Goal: Use online tool/utility: Utilize a website feature to perform a specific function

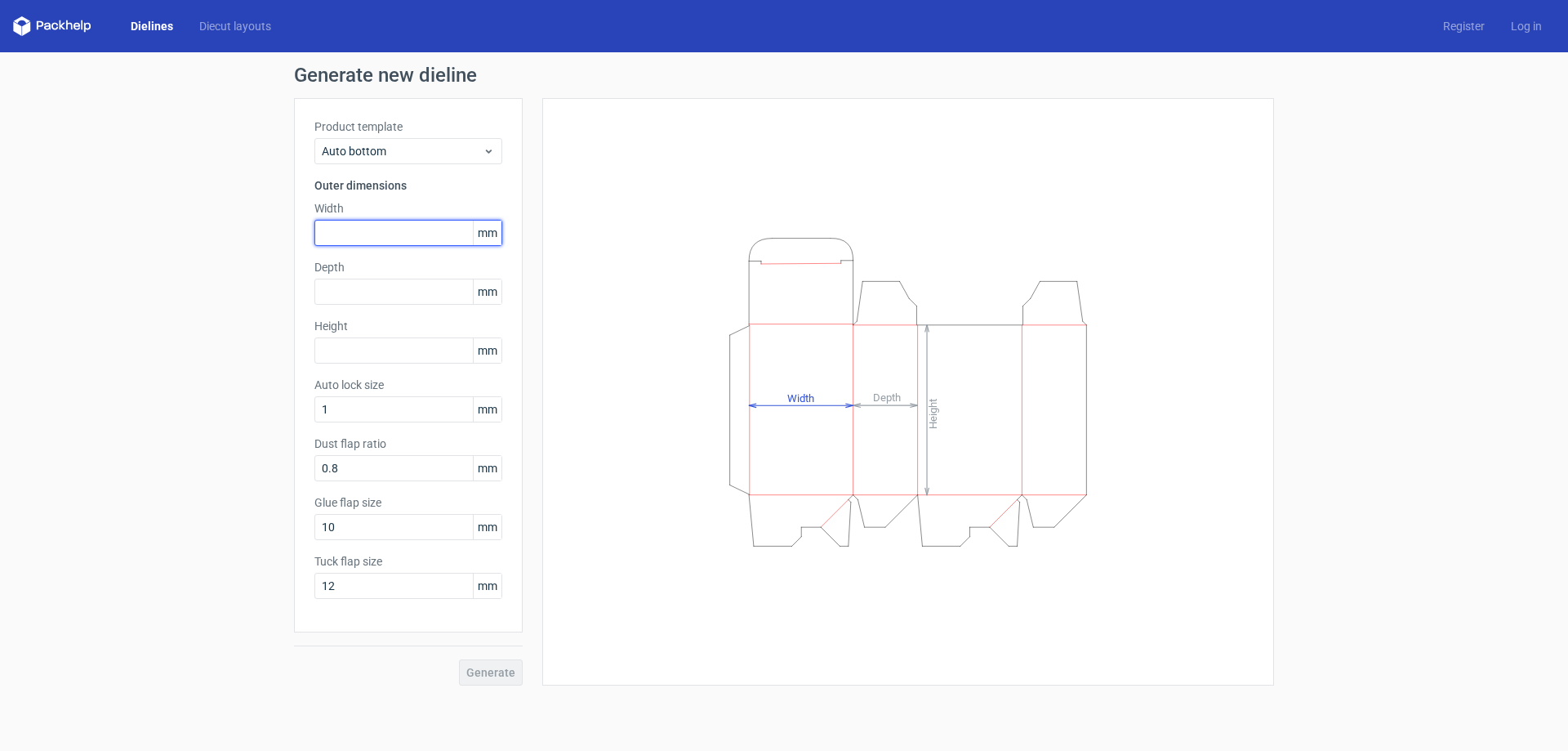
click at [394, 237] on input "text" at bounding box center [408, 233] width 188 height 27
click at [396, 232] on input "text" at bounding box center [408, 233] width 188 height 27
type input "170"
type input "21"
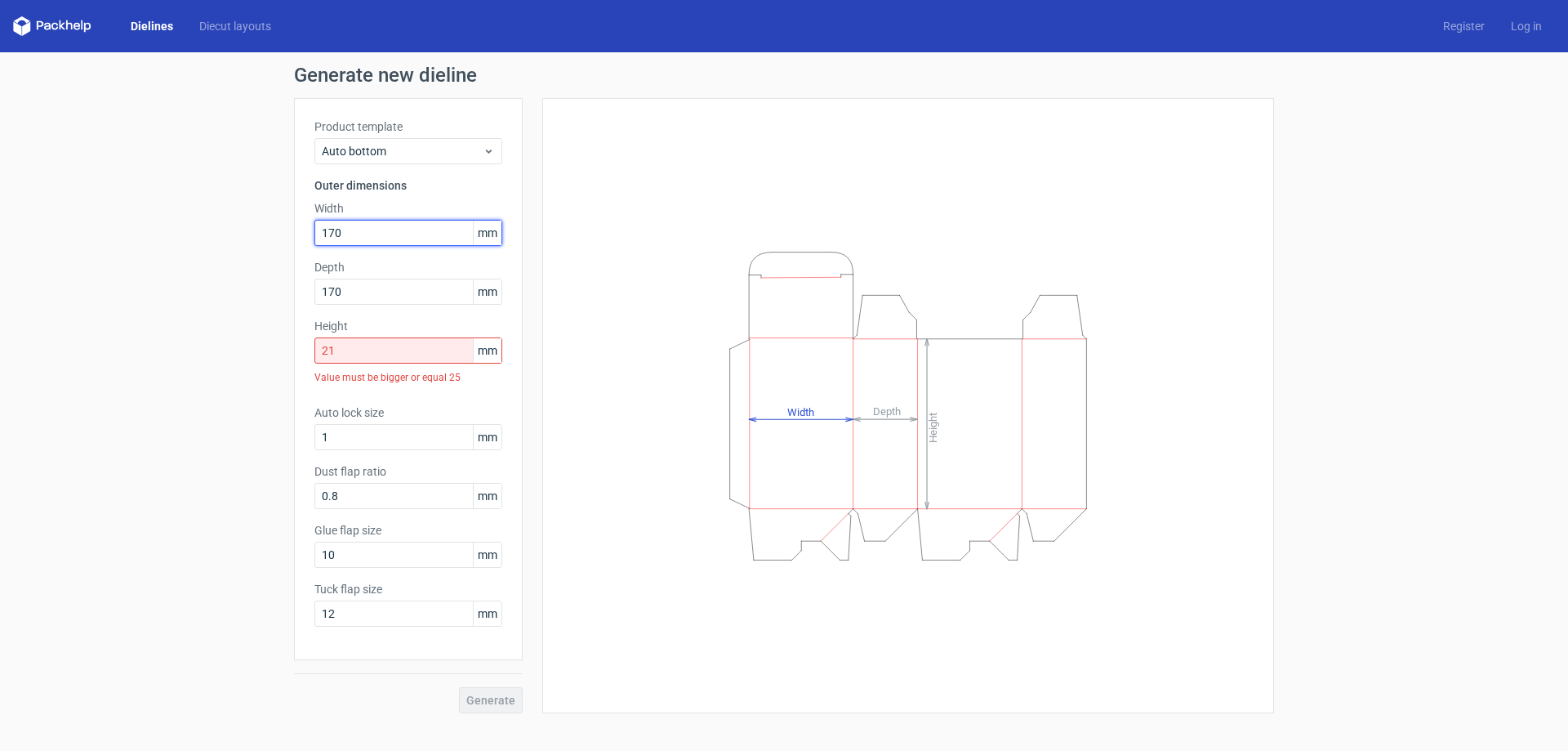
drag, startPoint x: 396, startPoint y: 232, endPoint x: 308, endPoint y: 231, distance: 88.0
click at [308, 231] on div "Product template Auto bottom Outer dimensions Width 170 mm Depth 170 mm Height …" at bounding box center [408, 378] width 229 height 562
type input "150"
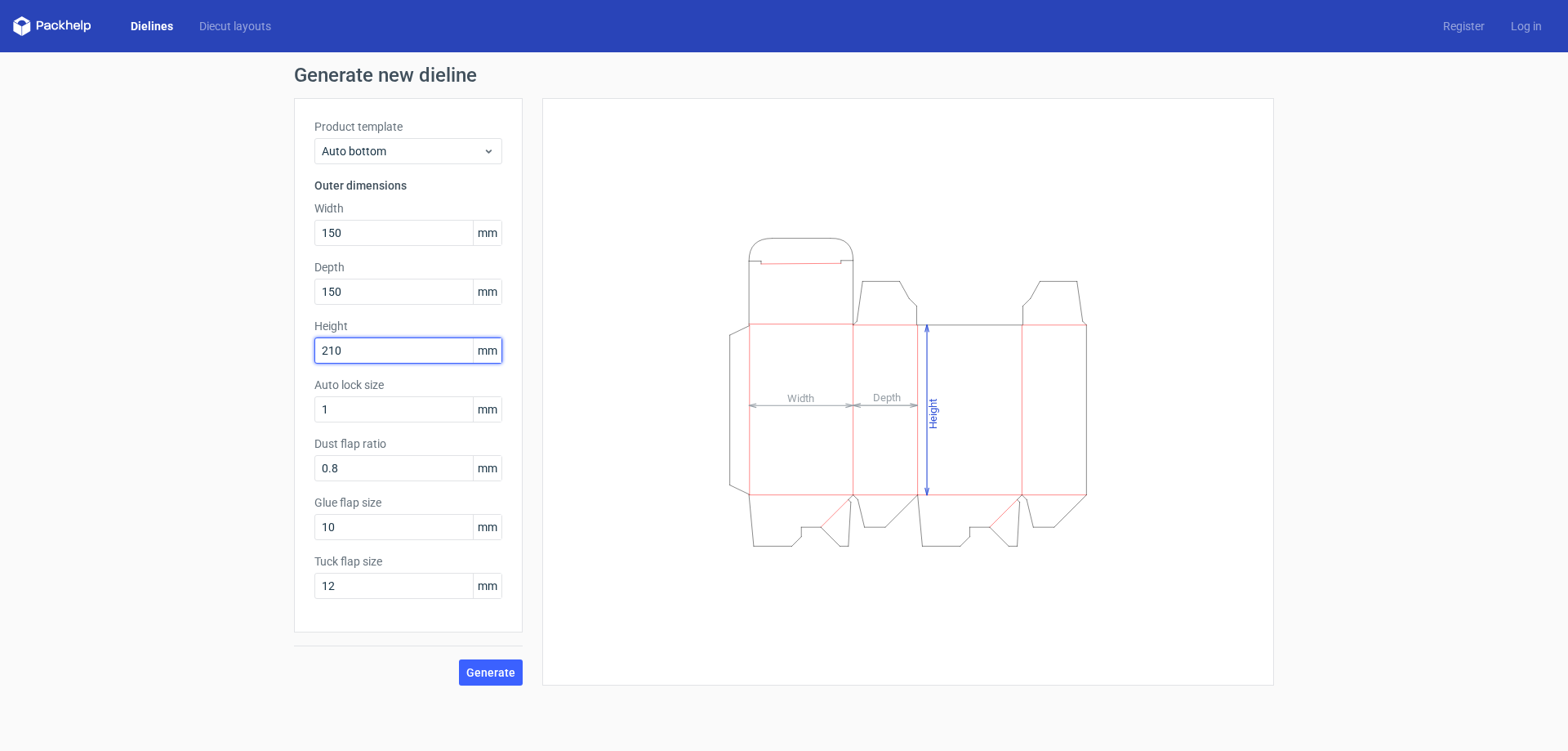
type input "210"
click at [609, 396] on div "Height Depth Width" at bounding box center [907, 391] width 690 height 547
click at [497, 663] on button "Generate" at bounding box center [490, 672] width 64 height 27
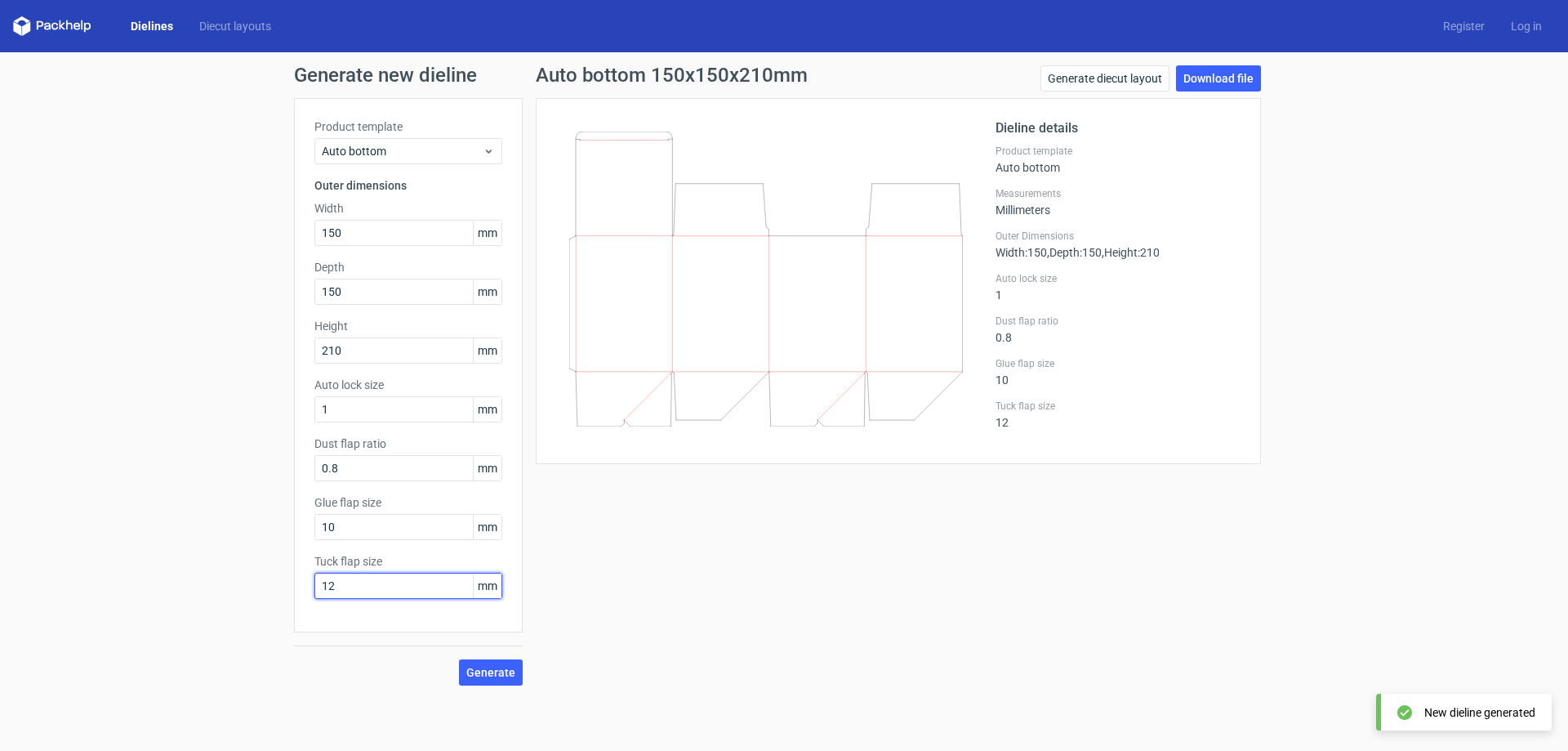
drag, startPoint x: 446, startPoint y: 587, endPoint x: 236, endPoint y: 590, distance: 210.0
click at [236, 590] on div "Generate new dieline Product template Auto bottom Outer dimensions Width 150 mm…" at bounding box center [784, 376] width 1568 height 647
type input "15"
click at [492, 668] on span "Generate" at bounding box center [490, 672] width 49 height 12
click at [1218, 76] on link "Download file" at bounding box center [1218, 78] width 85 height 27
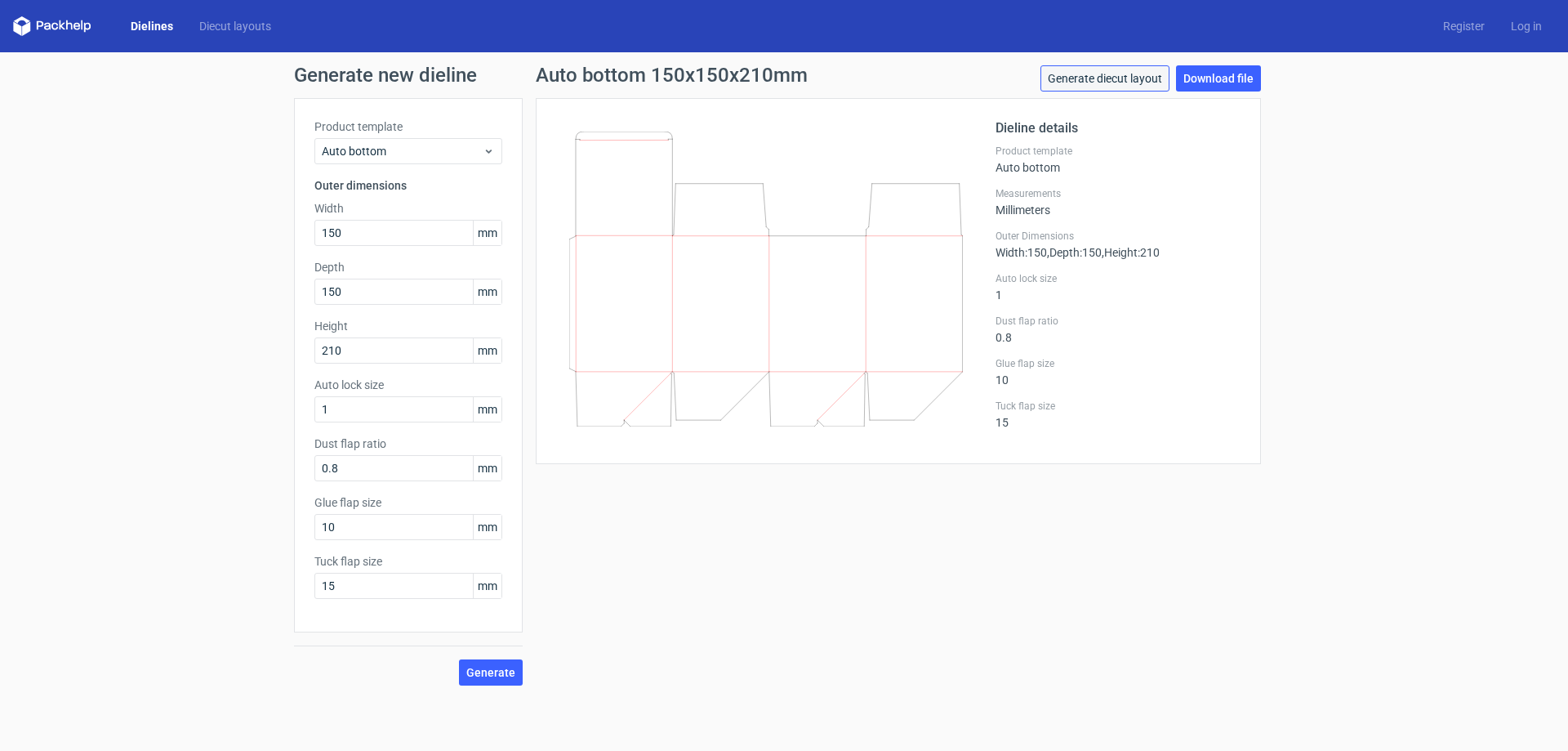
click at [1141, 83] on link "Generate diecut layout" at bounding box center [1104, 78] width 129 height 27
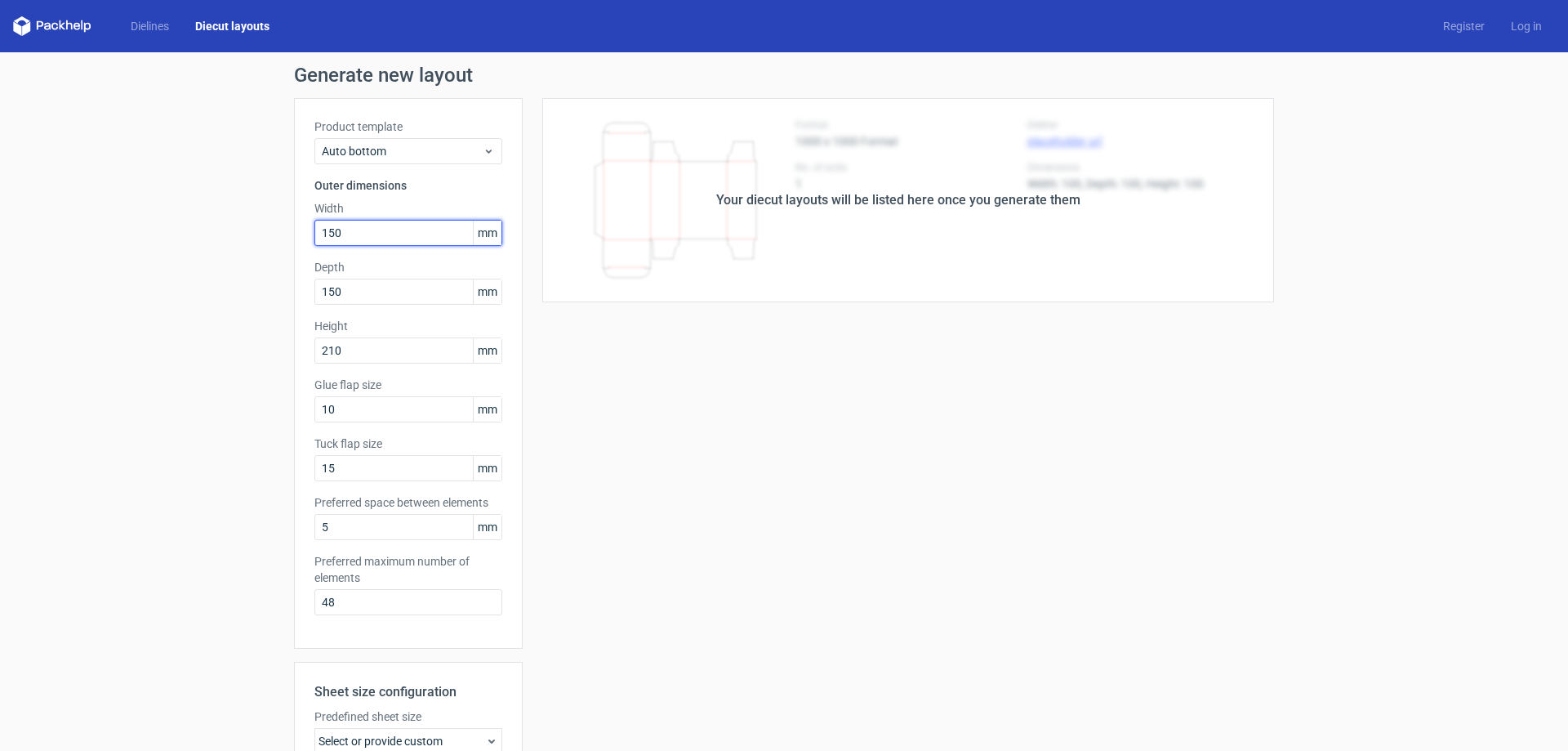
click at [439, 228] on input "150" at bounding box center [408, 233] width 188 height 27
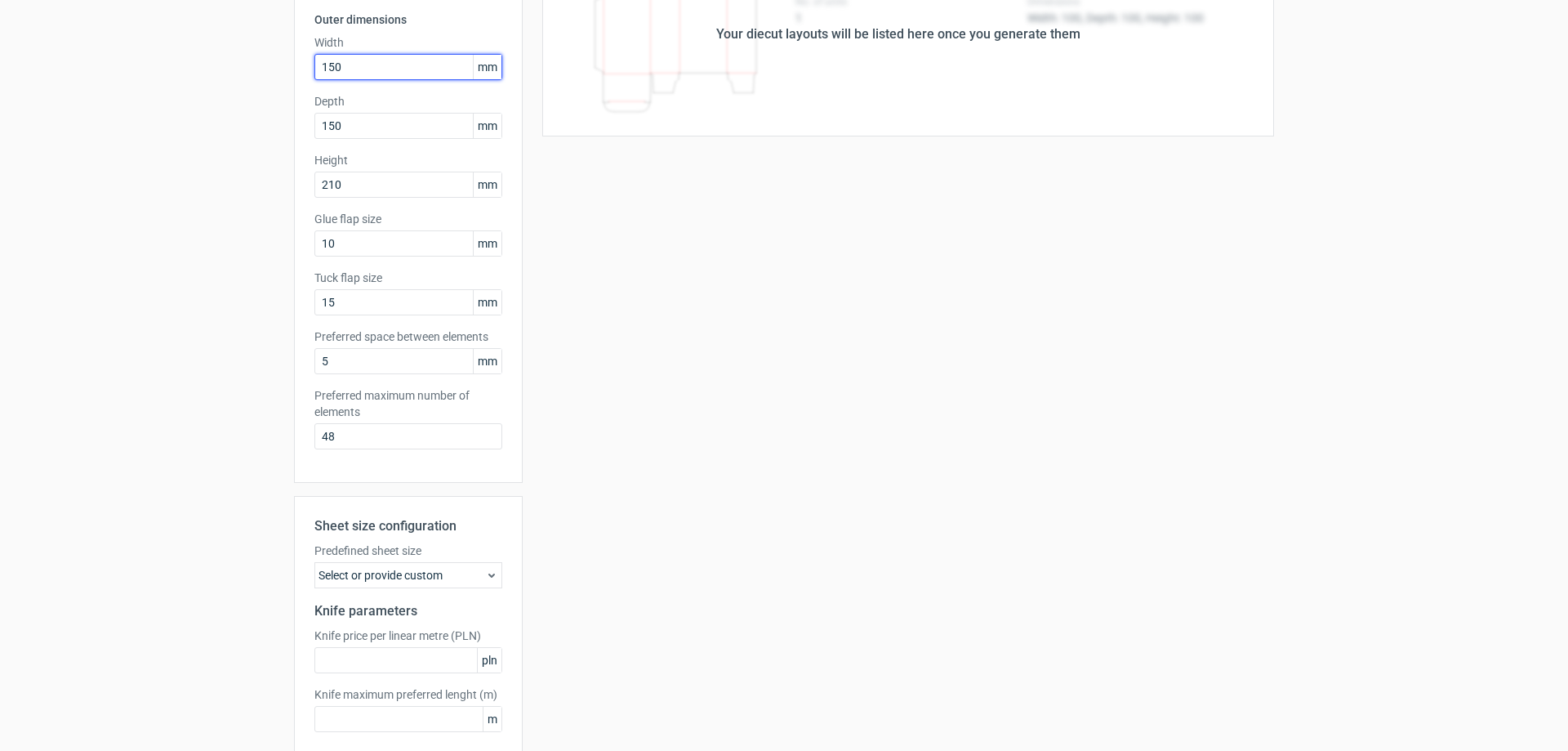
scroll to position [245, 0]
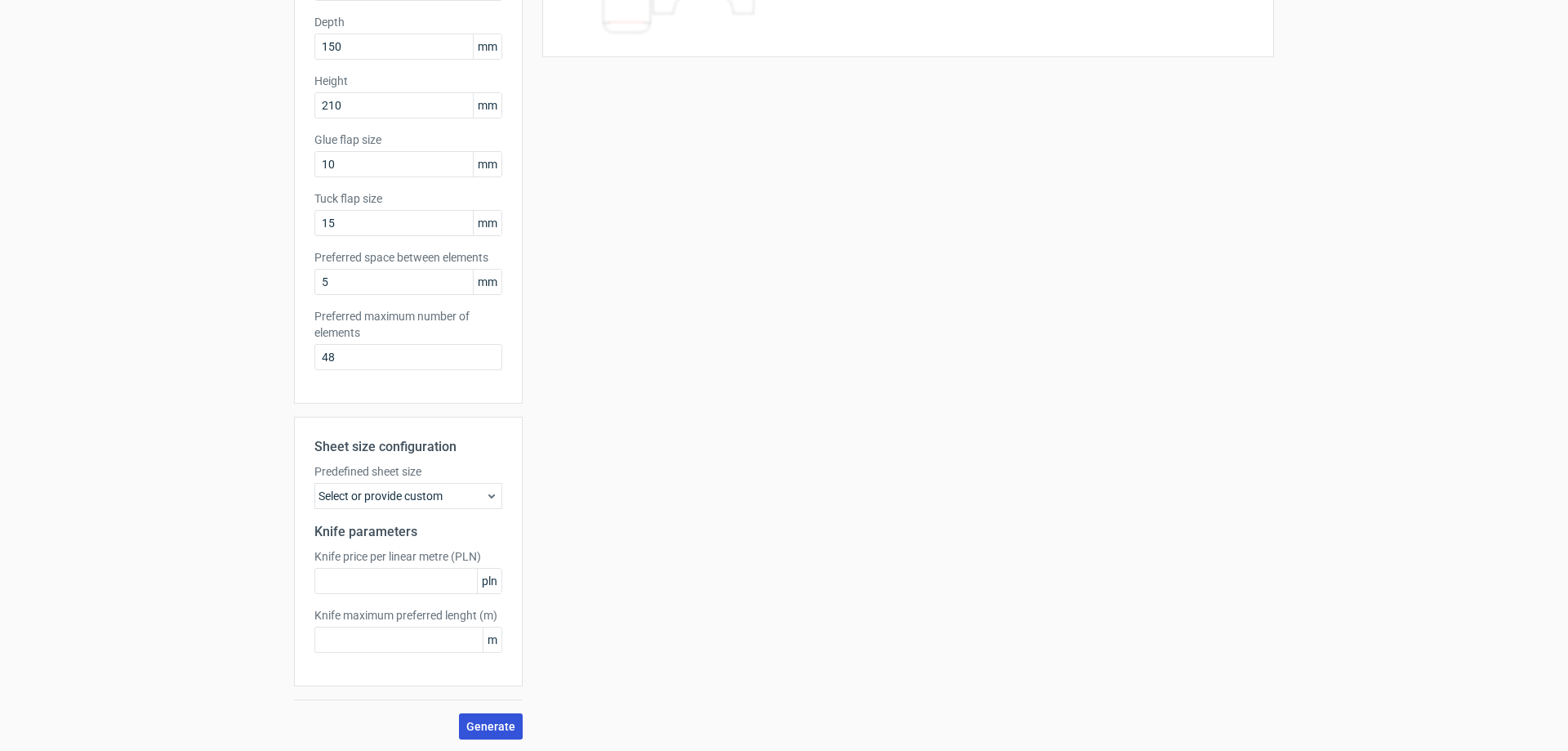
click at [475, 723] on span "Generate" at bounding box center [490, 726] width 49 height 12
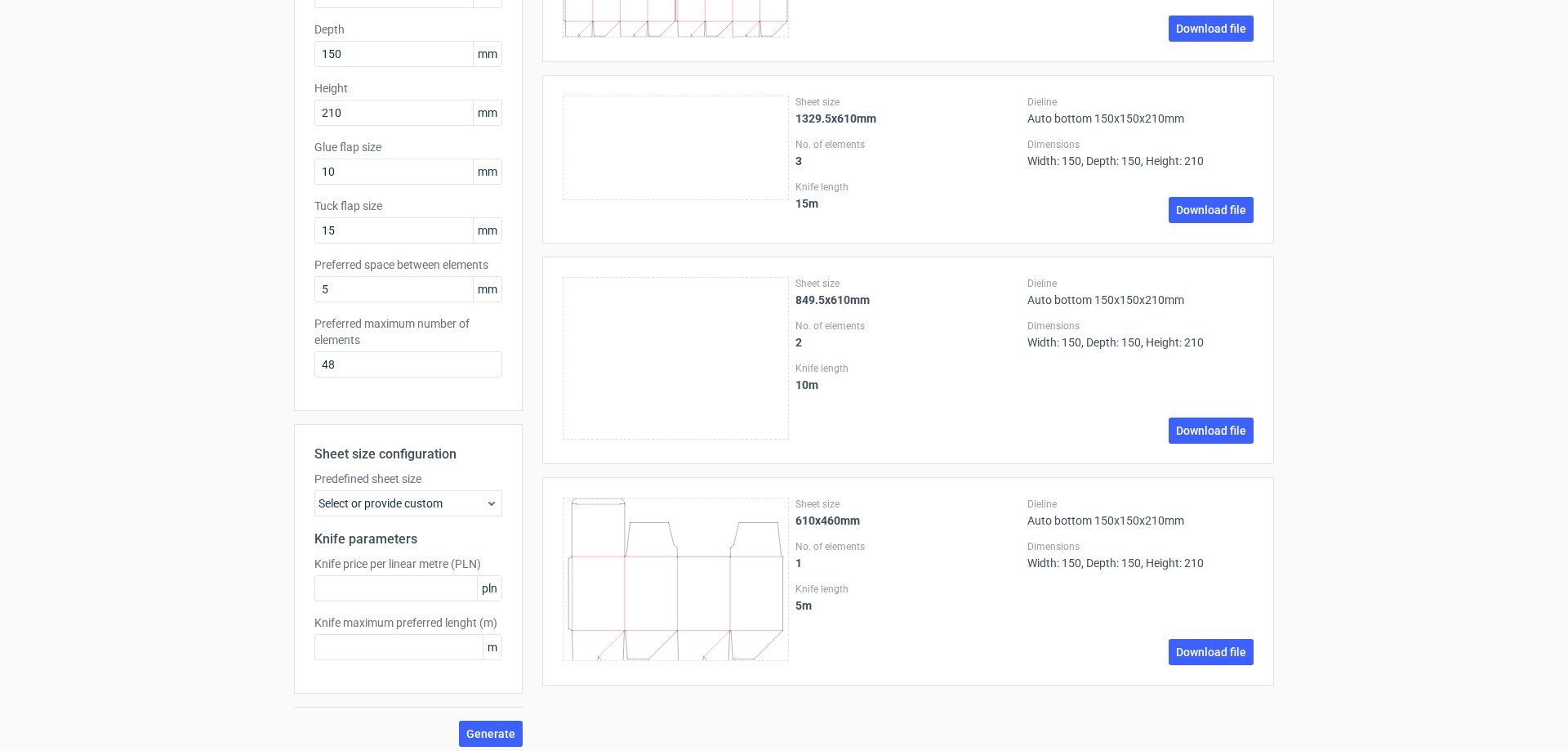
scroll to position [246, 0]
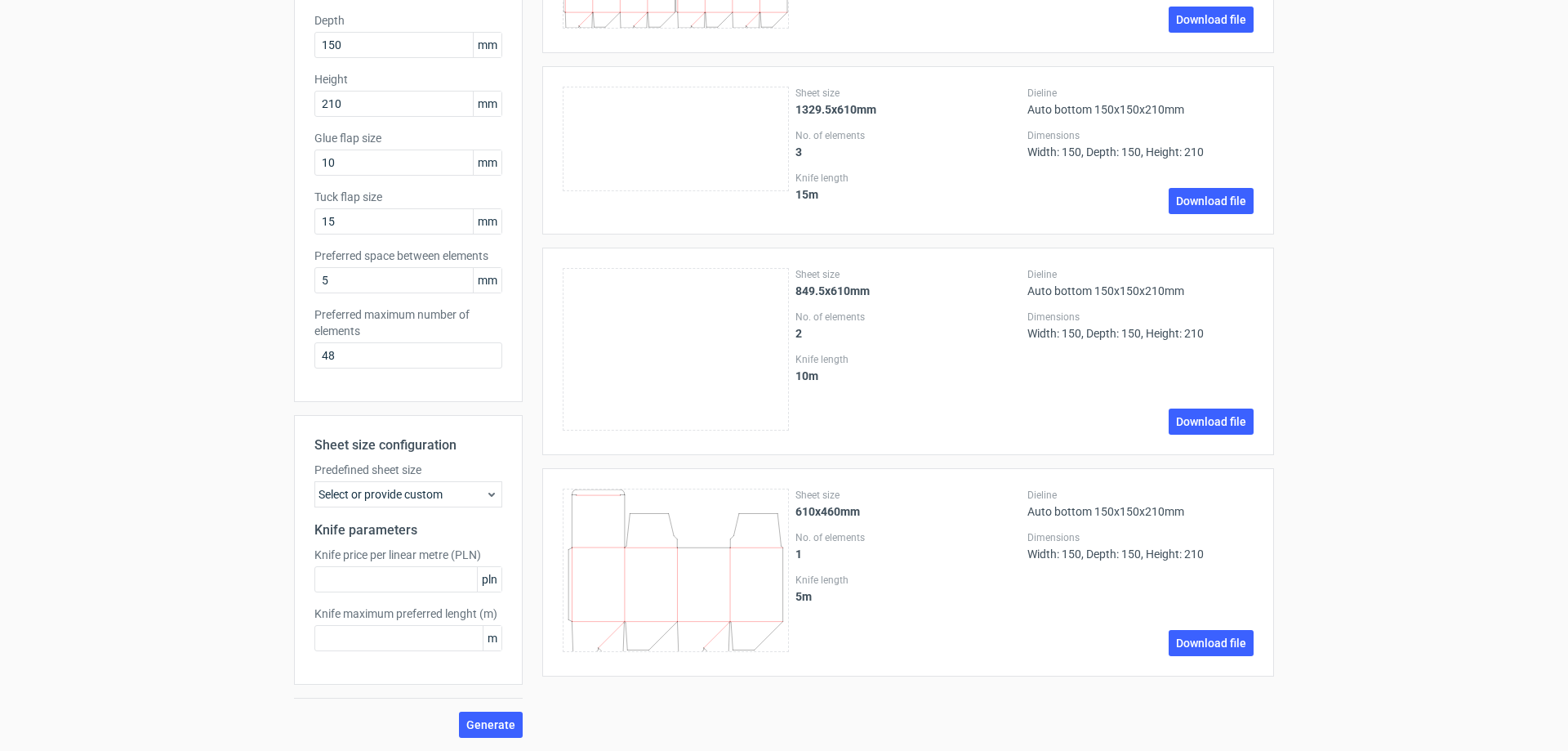
click at [451, 496] on div "Select or provide custom" at bounding box center [408, 494] width 188 height 27
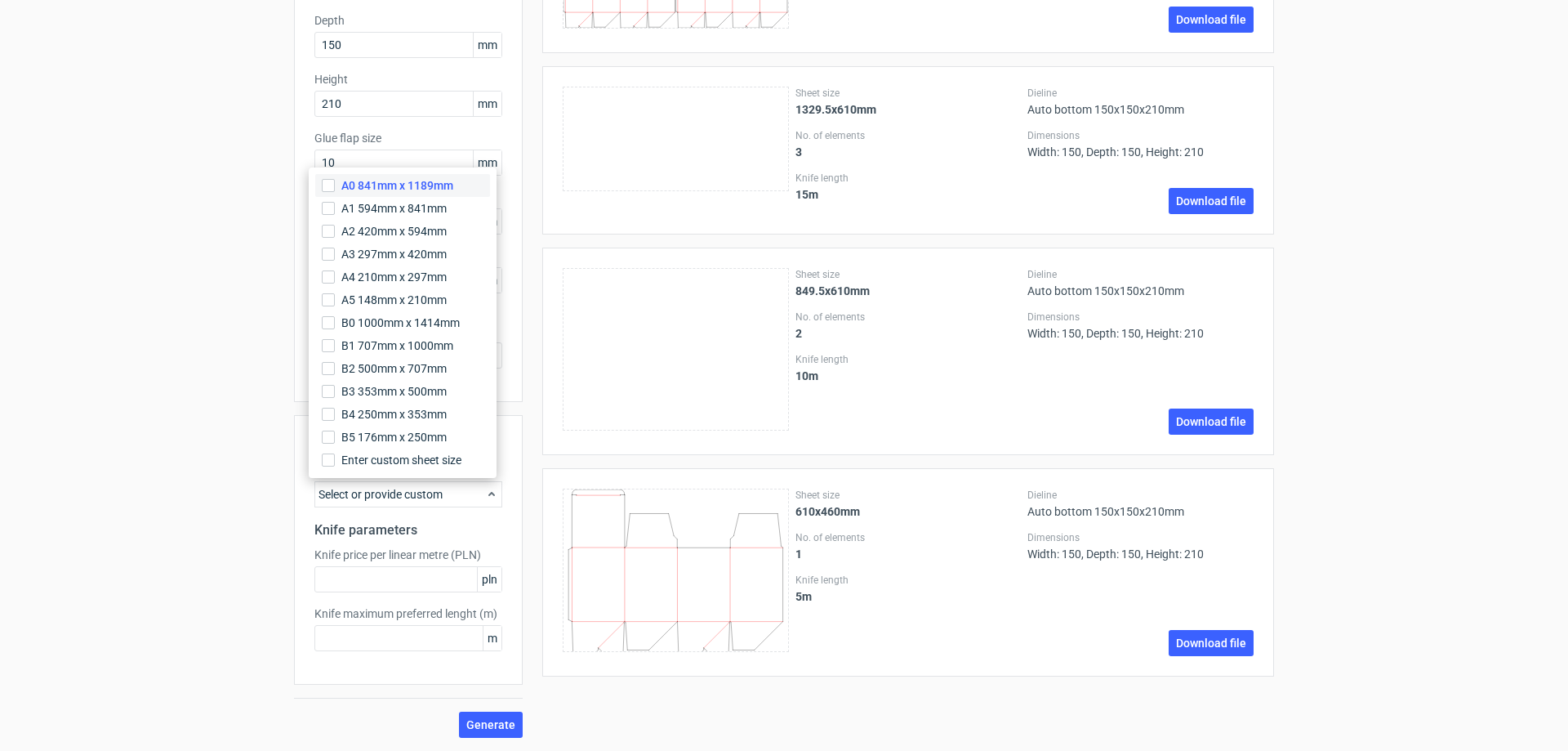
click at [399, 189] on span "A0 841mm x 1189mm" at bounding box center [398, 185] width 112 height 17
click at [335, 189] on input "A0 841mm x 1189mm" at bounding box center [328, 185] width 13 height 13
click at [470, 727] on span "Generate" at bounding box center [490, 725] width 49 height 12
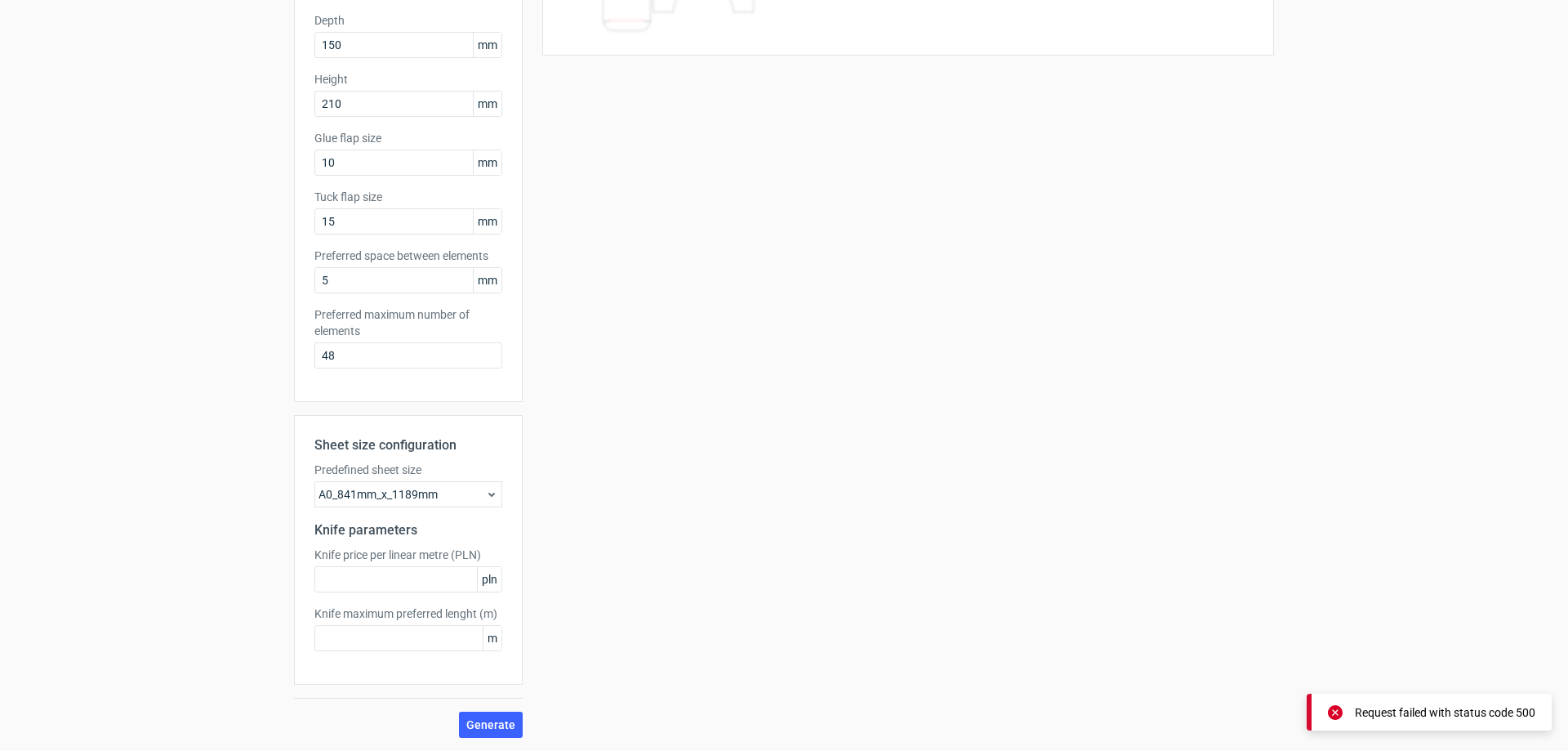
click at [1454, 715] on div "Request failed with status code 500" at bounding box center [1444, 713] width 180 height 17
click at [471, 729] on span "Generate" at bounding box center [490, 725] width 49 height 12
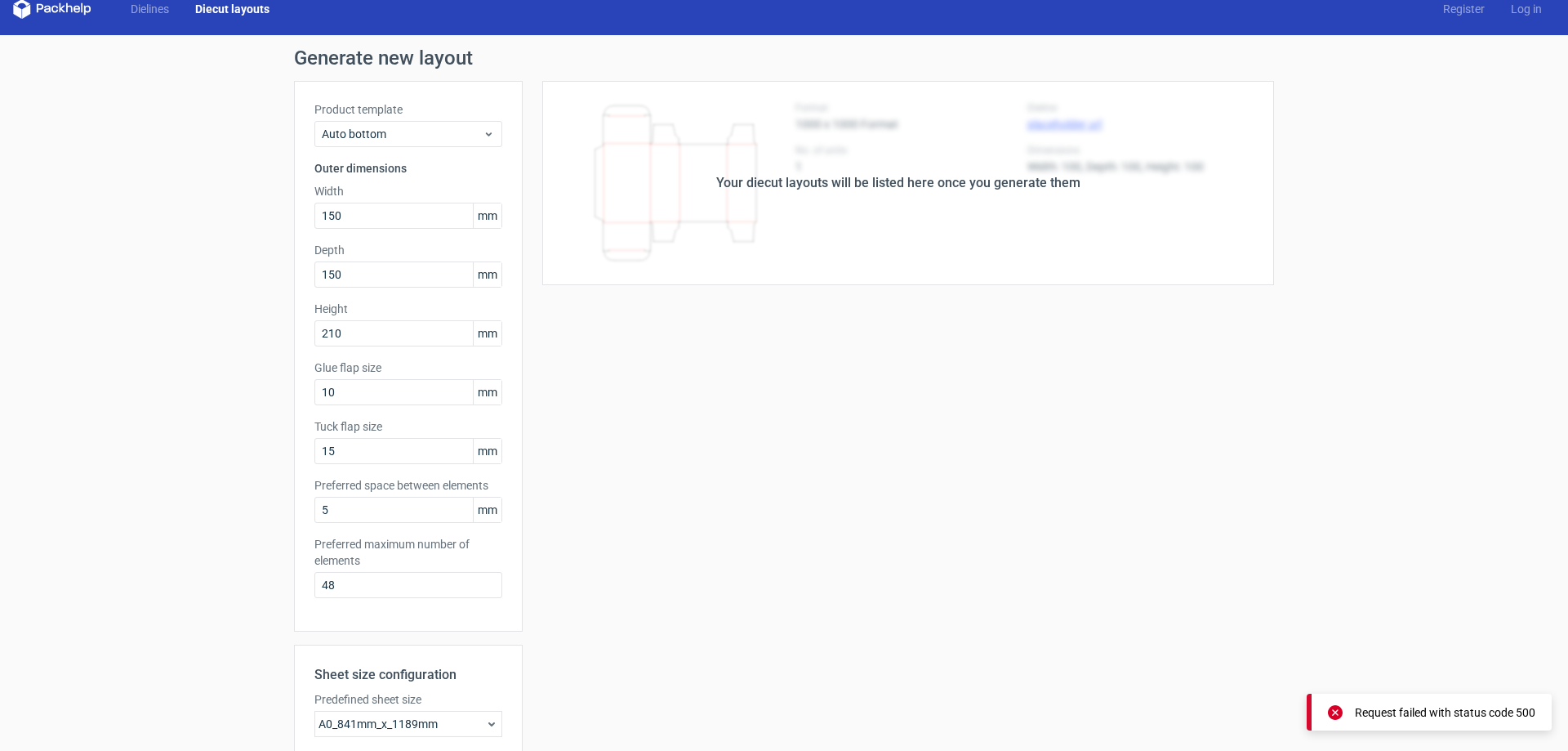
scroll to position [0, 0]
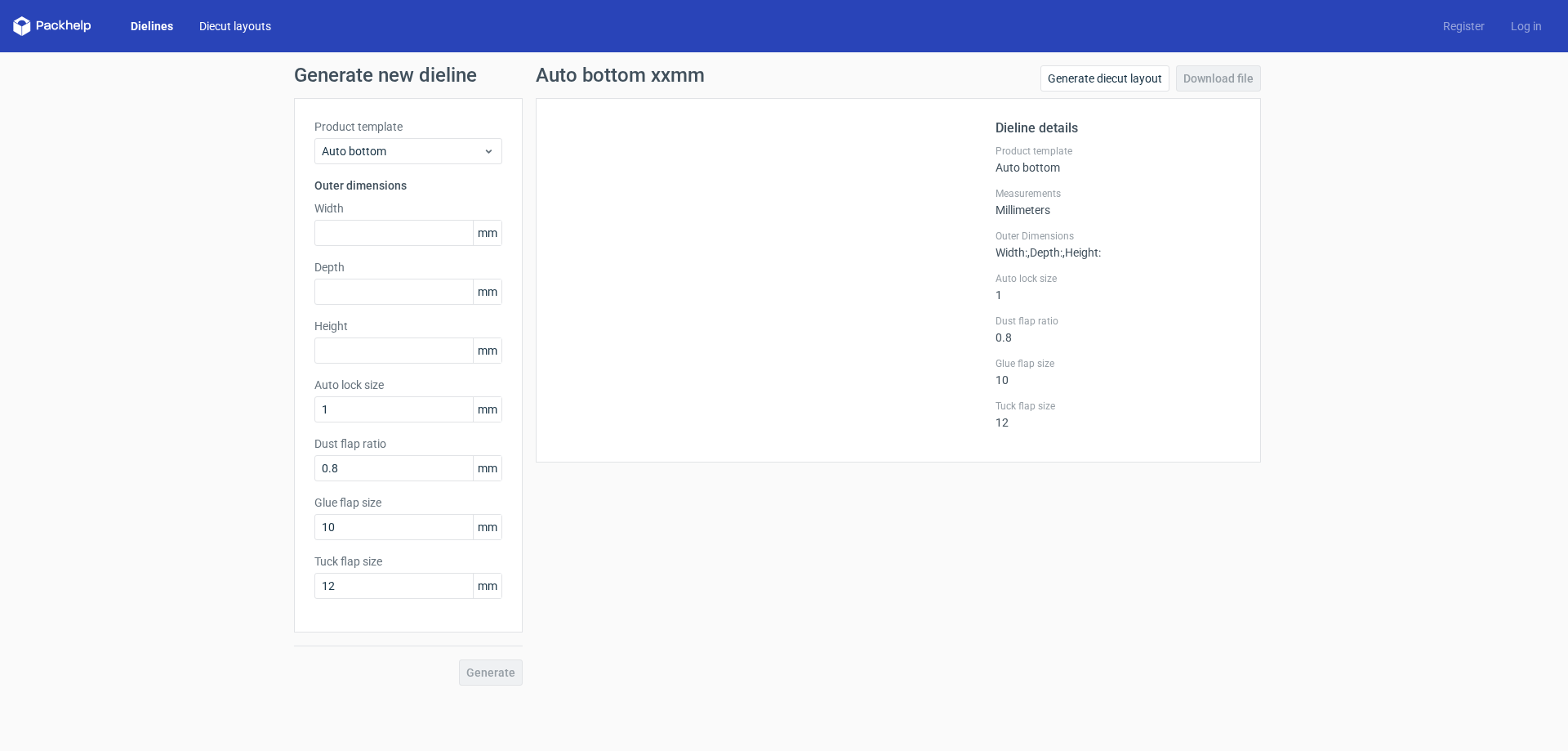
click at [206, 20] on link "Diecut layouts" at bounding box center [234, 26] width 98 height 17
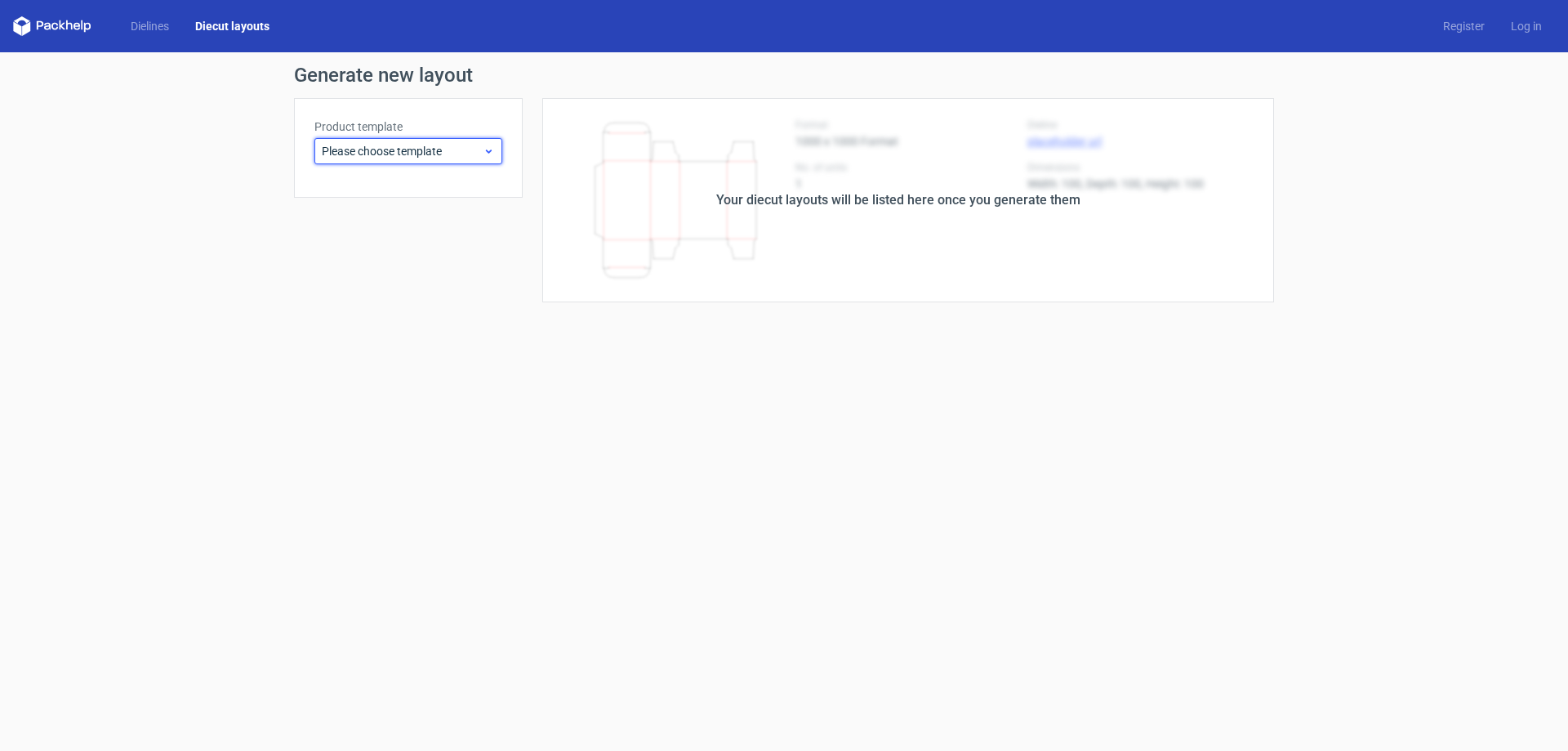
click at [466, 156] on span "Please choose template" at bounding box center [402, 151] width 161 height 17
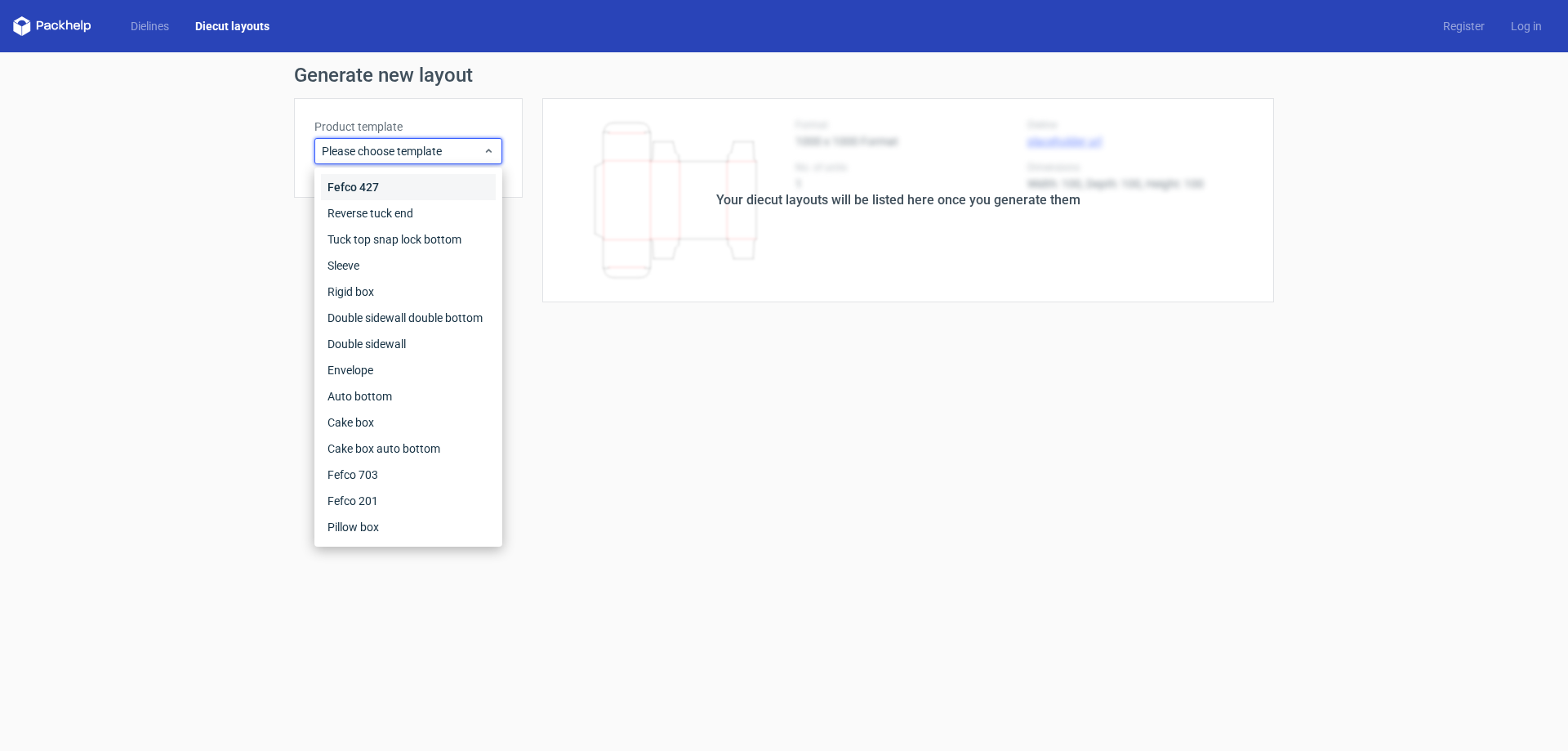
click at [427, 190] on div "Fefco 427" at bounding box center [408, 187] width 174 height 27
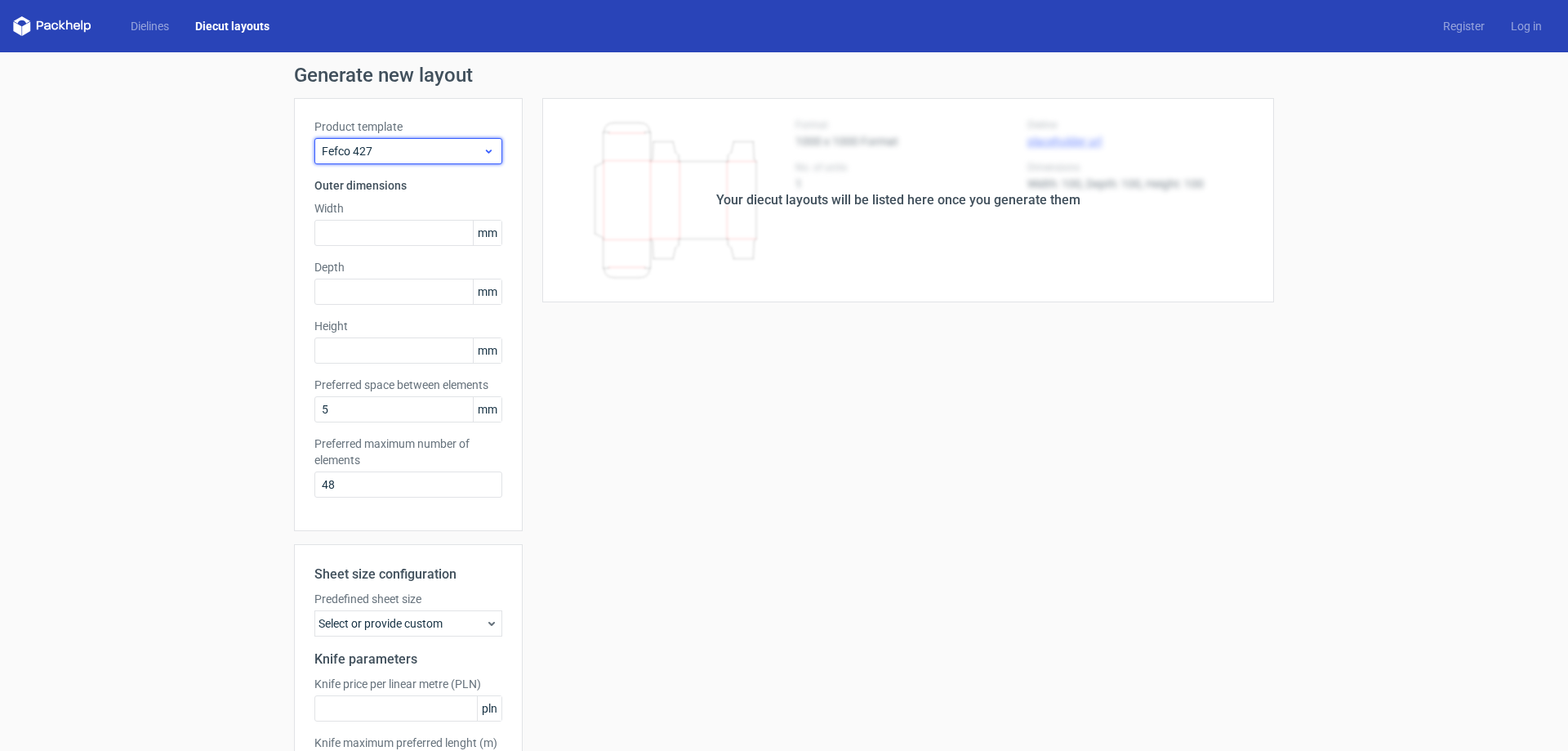
click at [365, 153] on span "Fefco 427" at bounding box center [402, 151] width 161 height 17
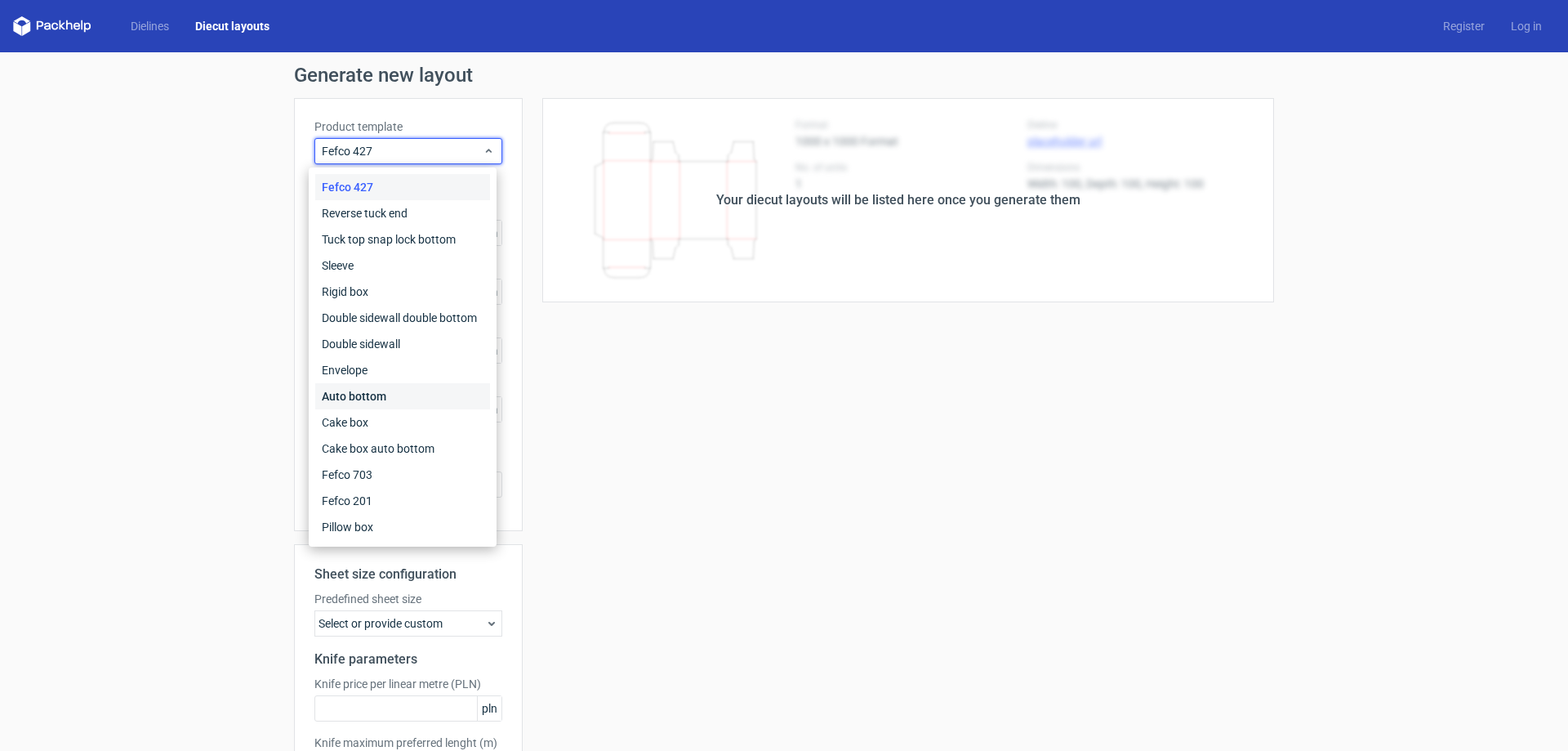
click at [362, 409] on div "Auto bottom" at bounding box center [402, 396] width 174 height 27
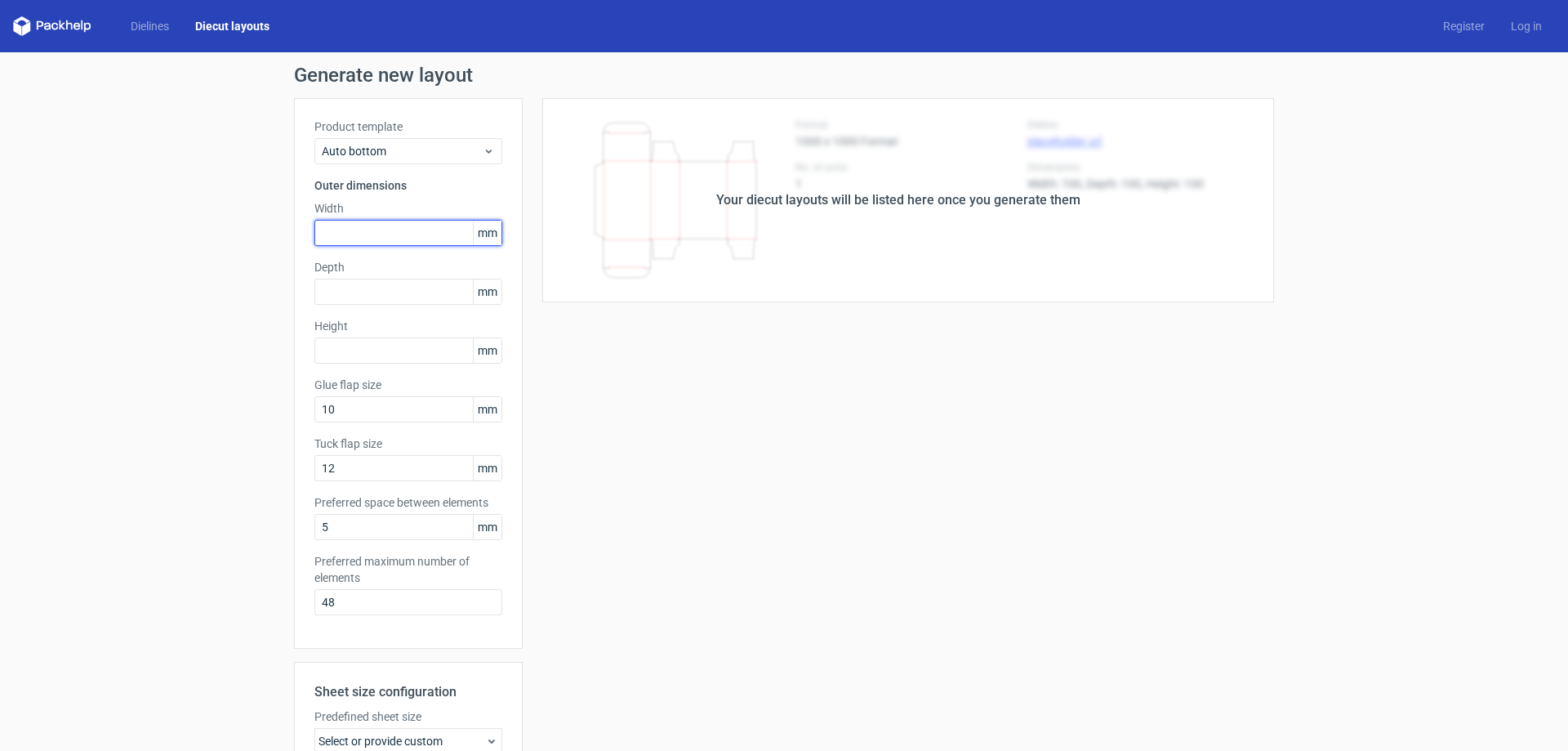
click at [341, 232] on input "text" at bounding box center [408, 233] width 188 height 27
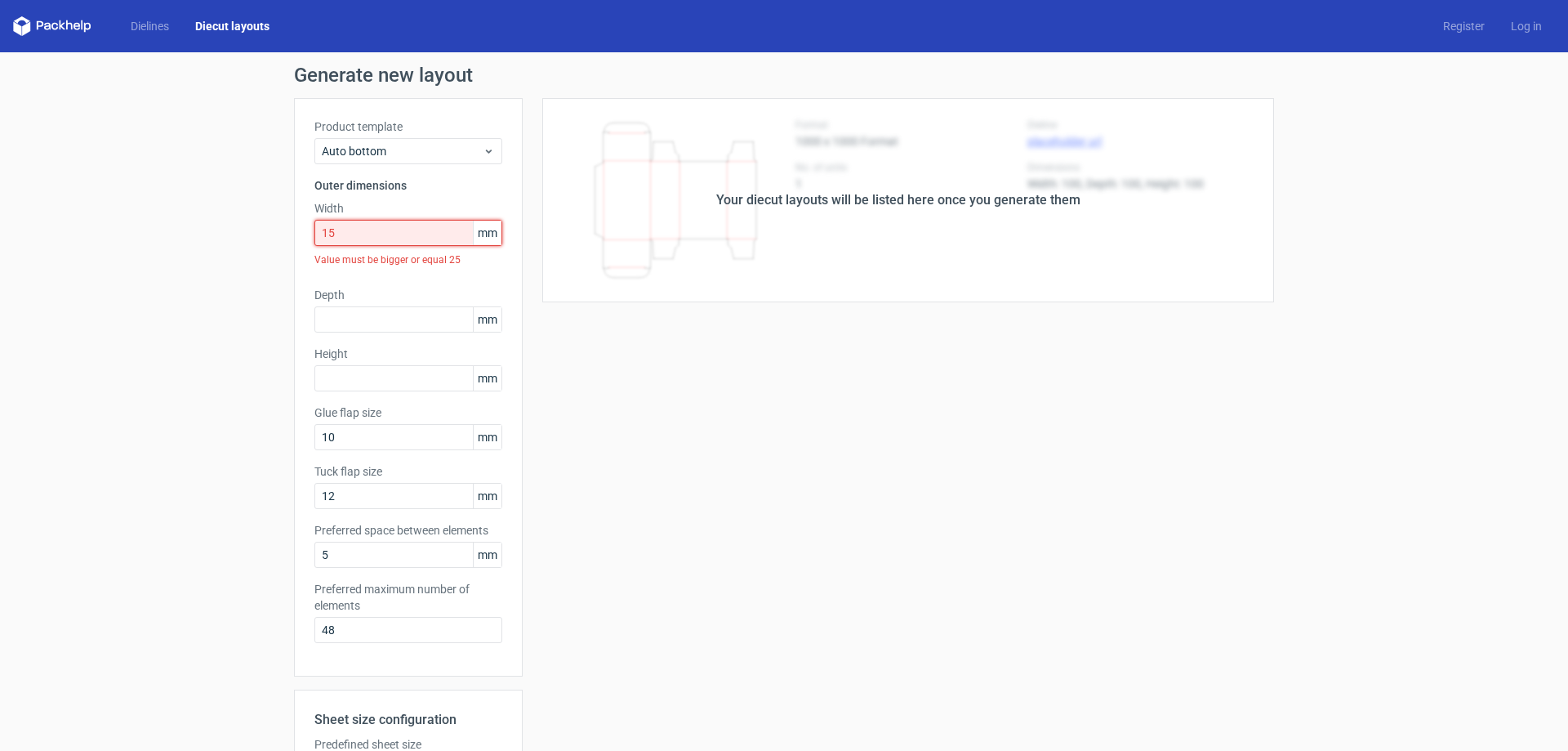
click at [394, 225] on input "15" at bounding box center [408, 233] width 188 height 27
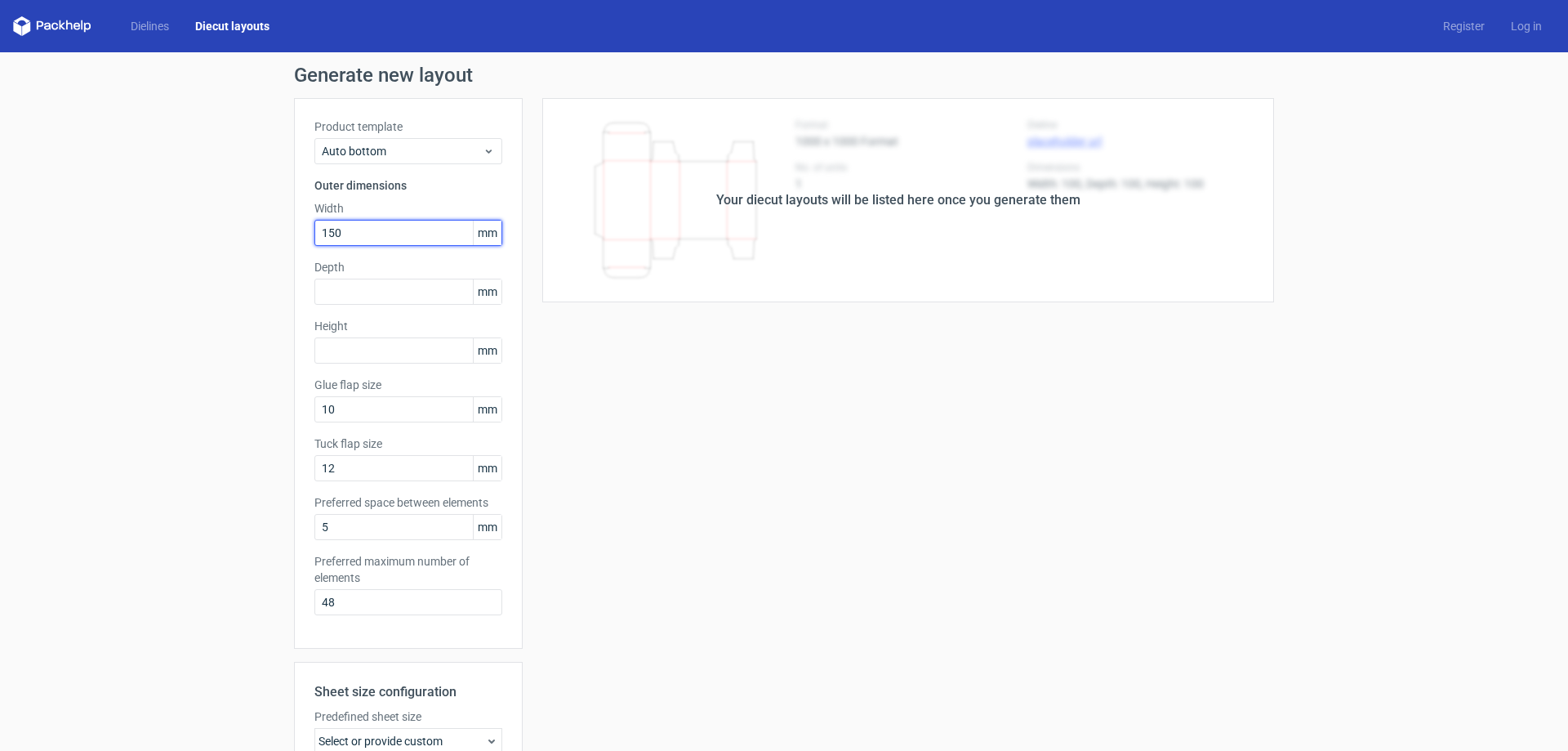
type input "150"
type input "210"
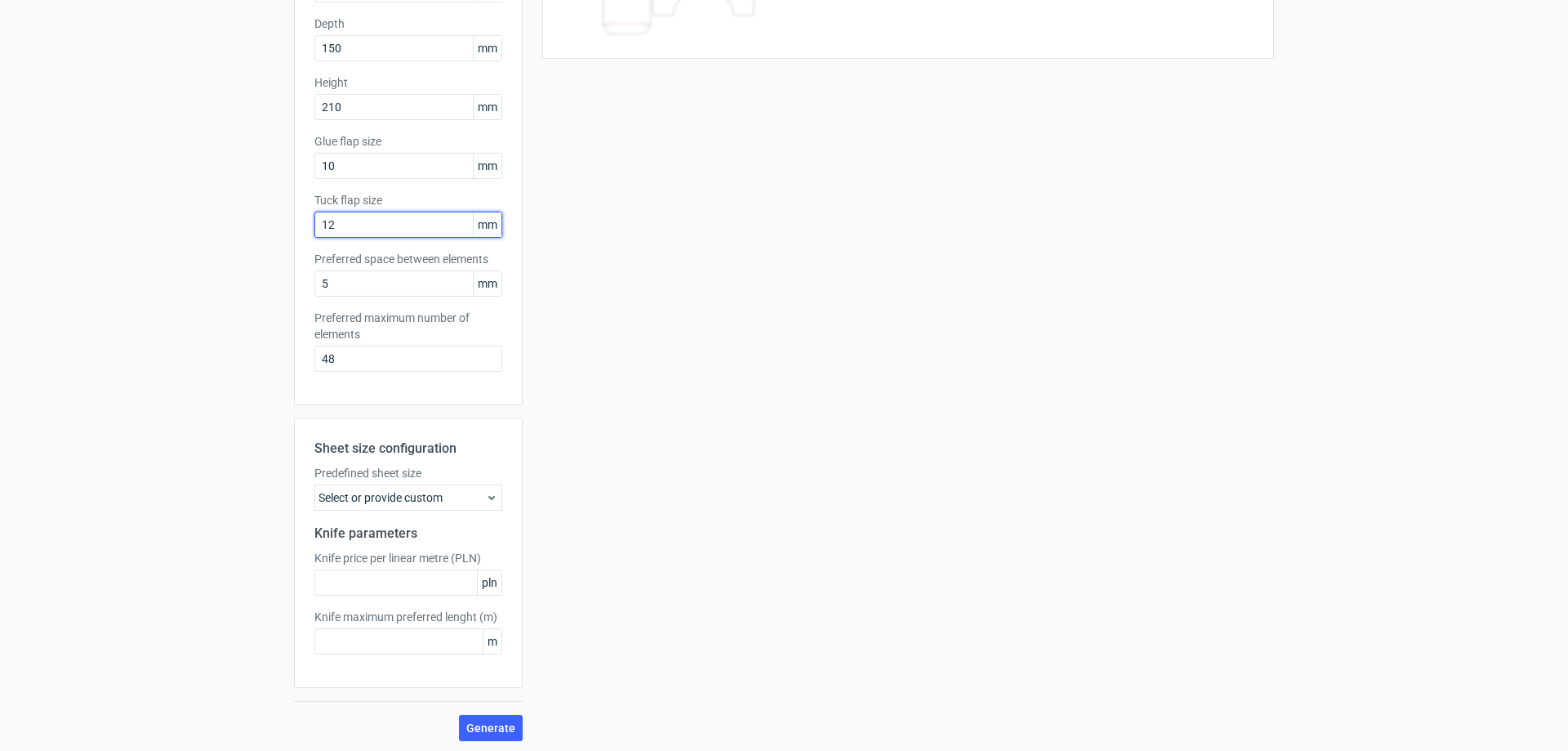
scroll to position [246, 0]
click at [466, 725] on span "Generate" at bounding box center [490, 725] width 49 height 12
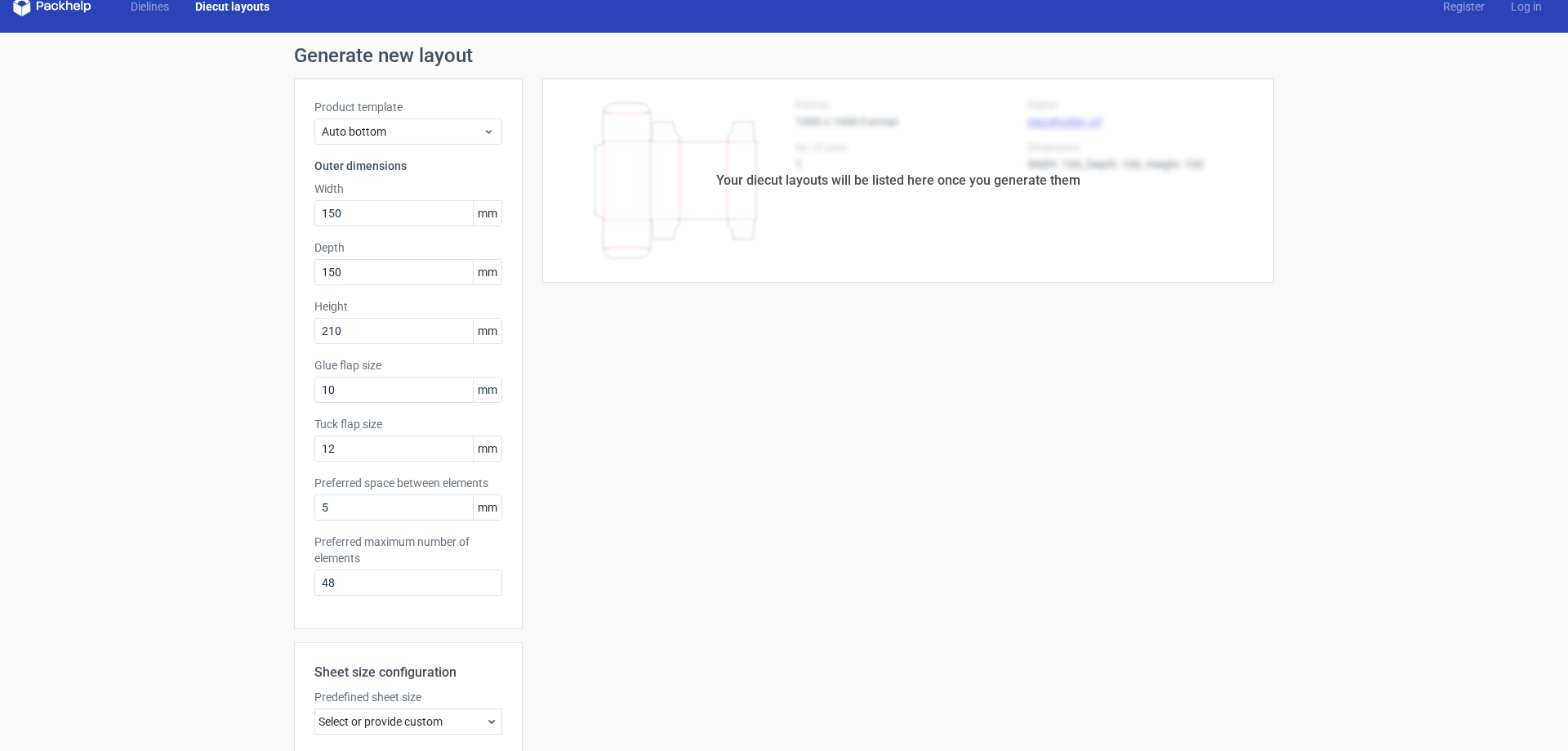
scroll to position [0, 0]
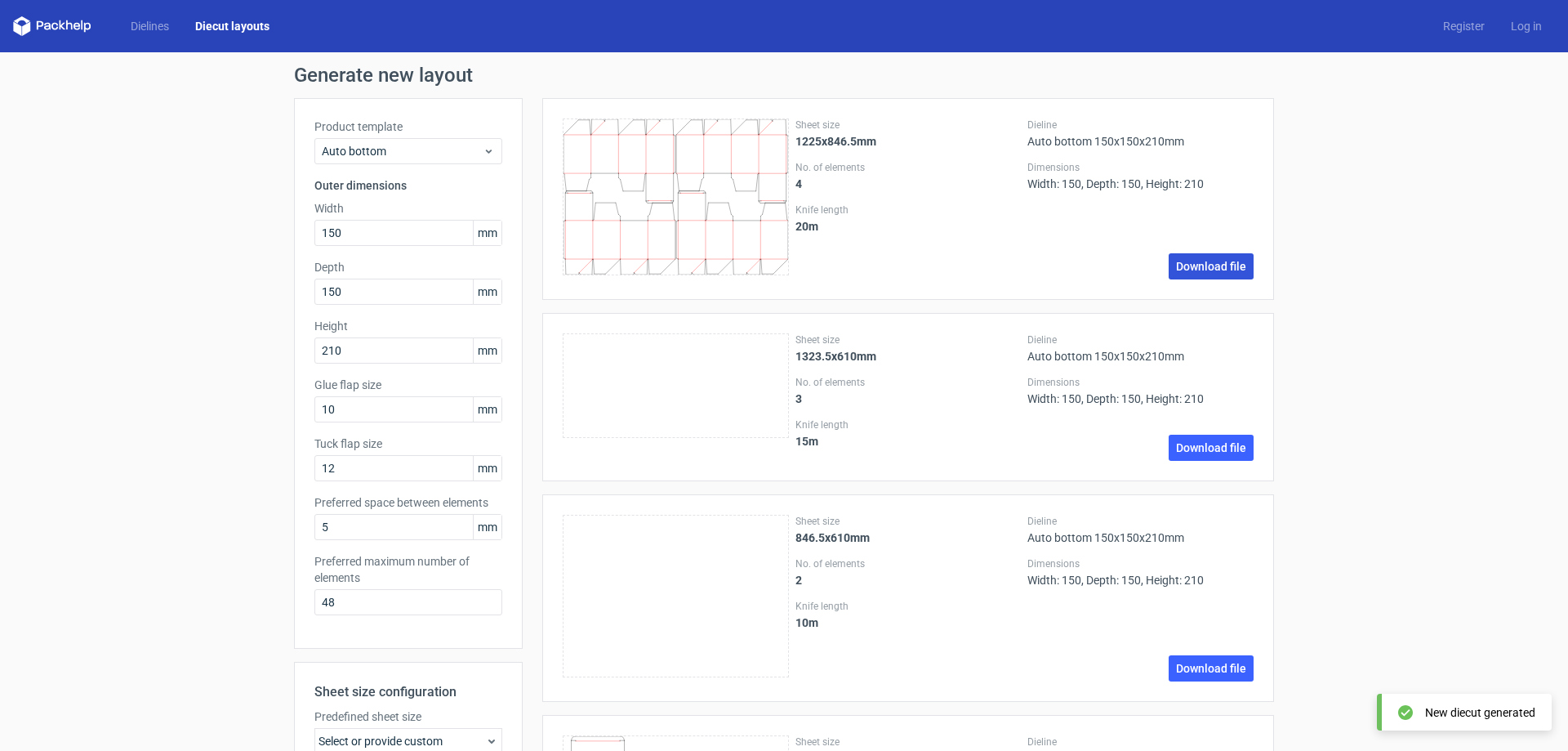
click at [1187, 260] on link "Download file" at bounding box center [1210, 266] width 85 height 27
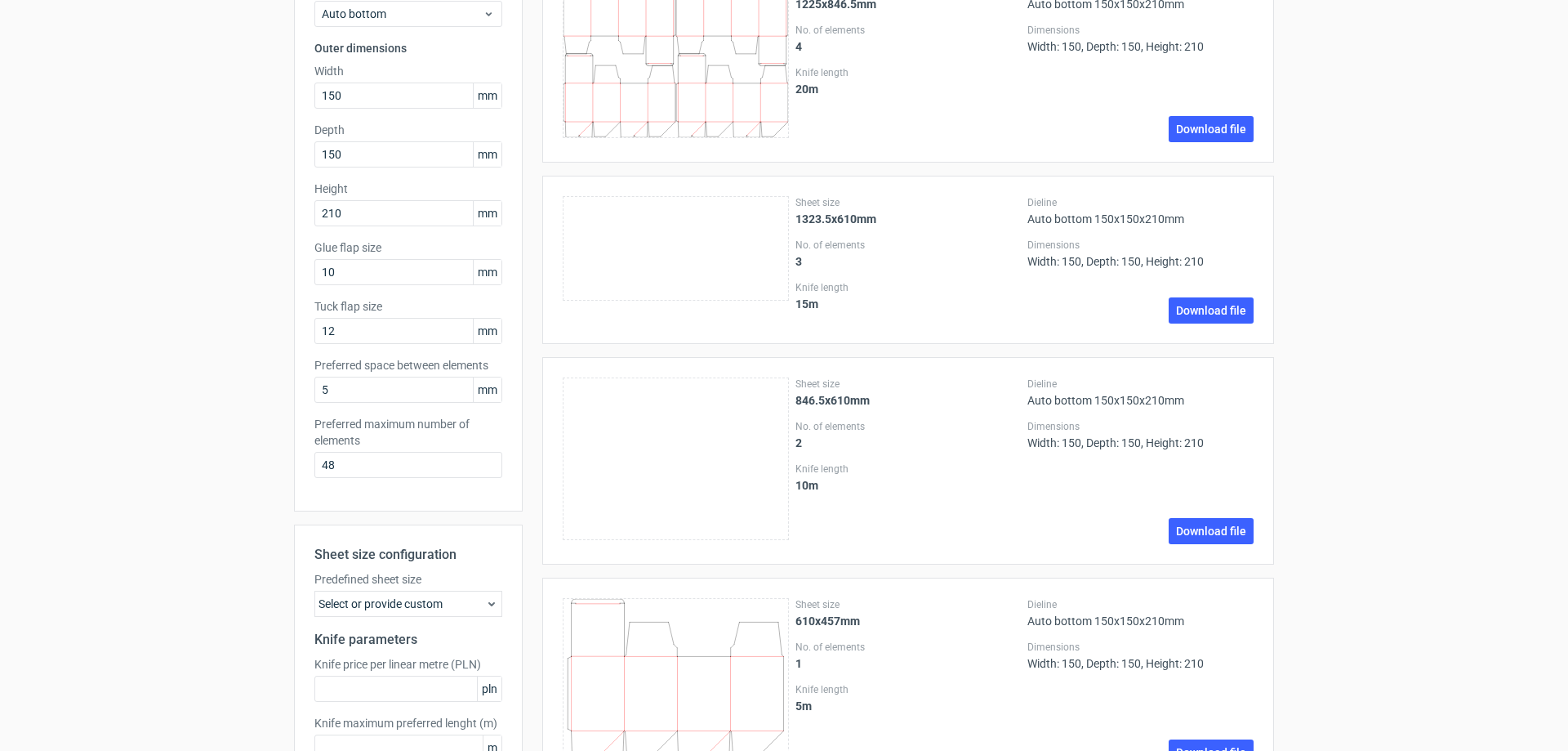
scroll to position [164, 0]
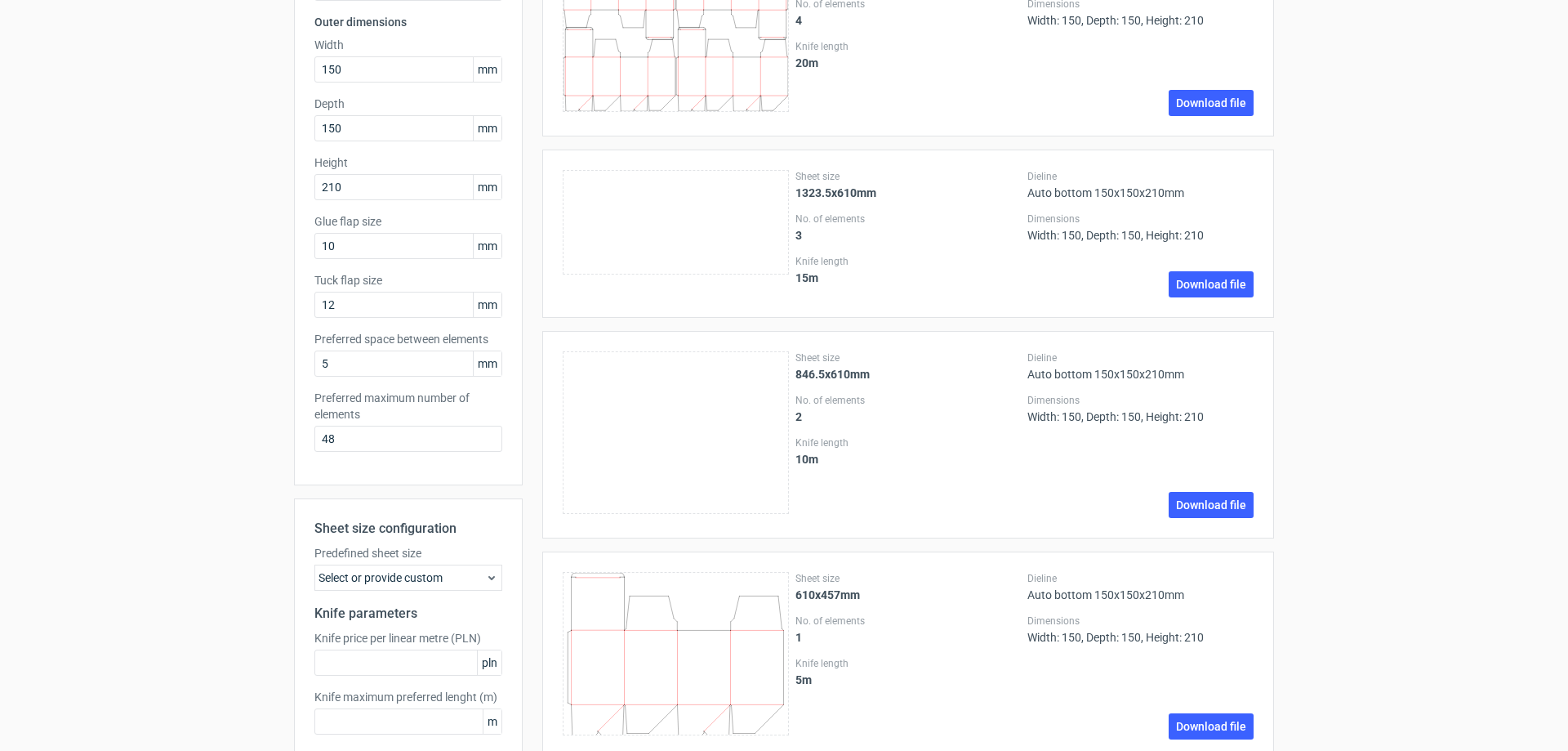
click at [411, 581] on div "Select or provide custom" at bounding box center [408, 578] width 188 height 27
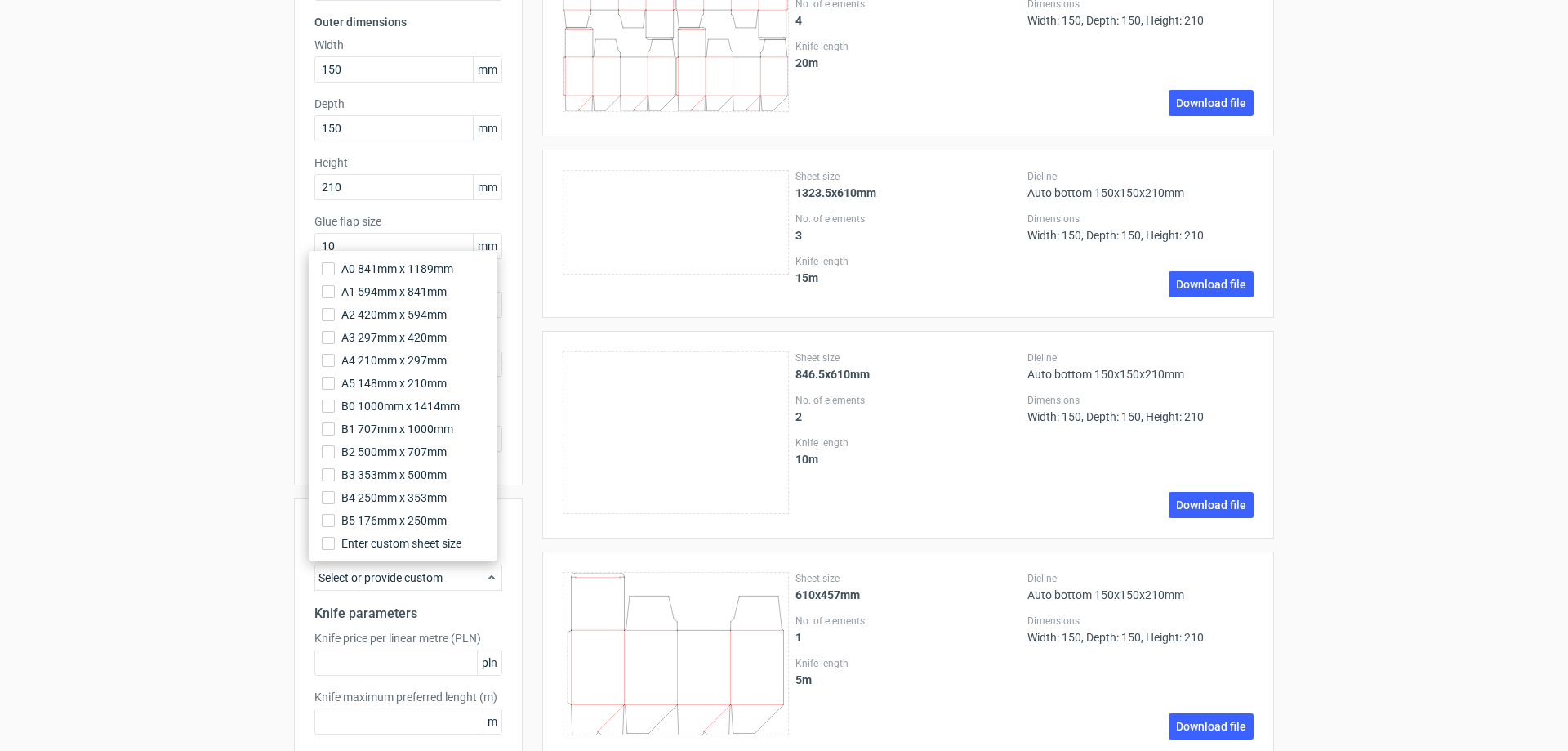
click at [411, 581] on div "Select or provide custom" at bounding box center [408, 578] width 188 height 27
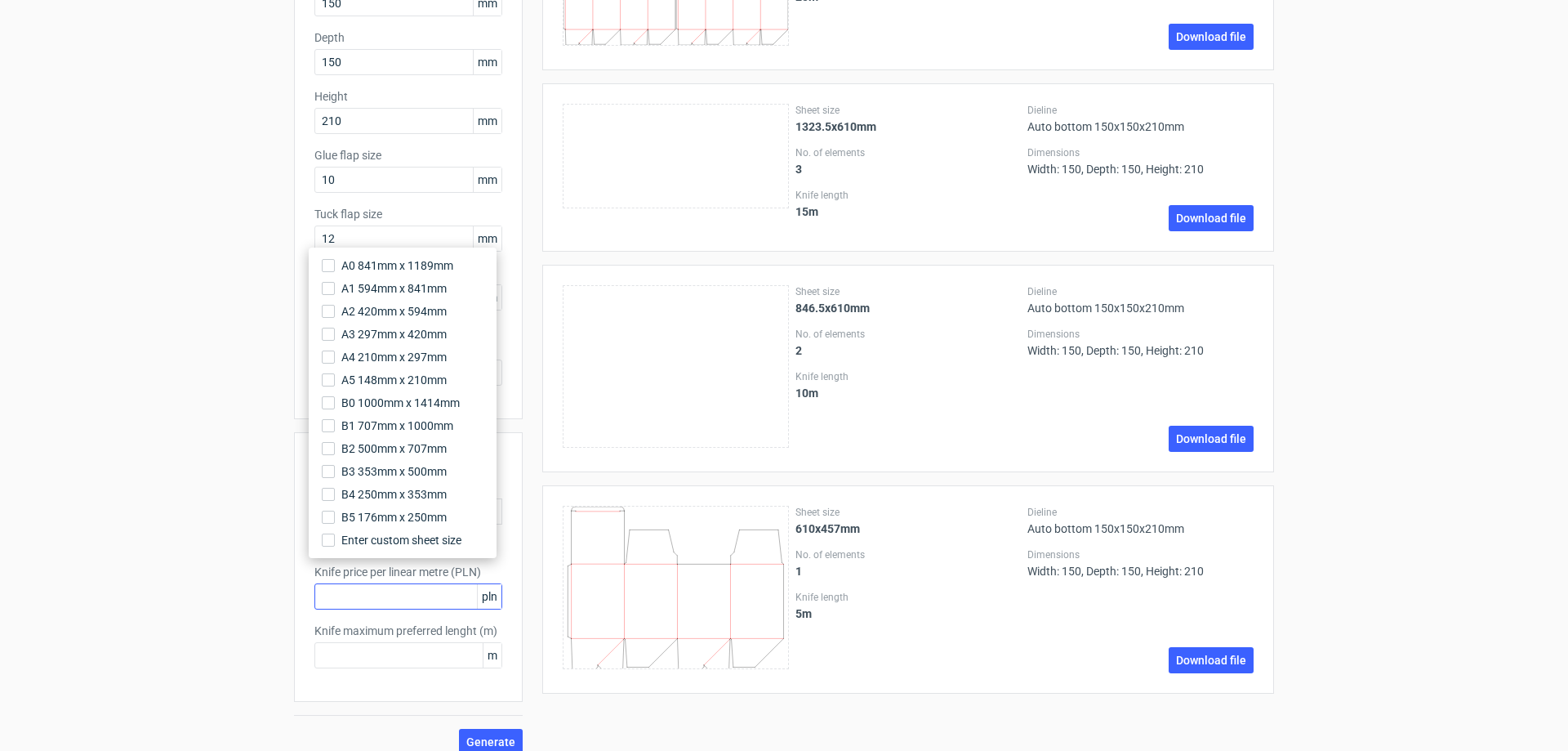
scroll to position [246, 0]
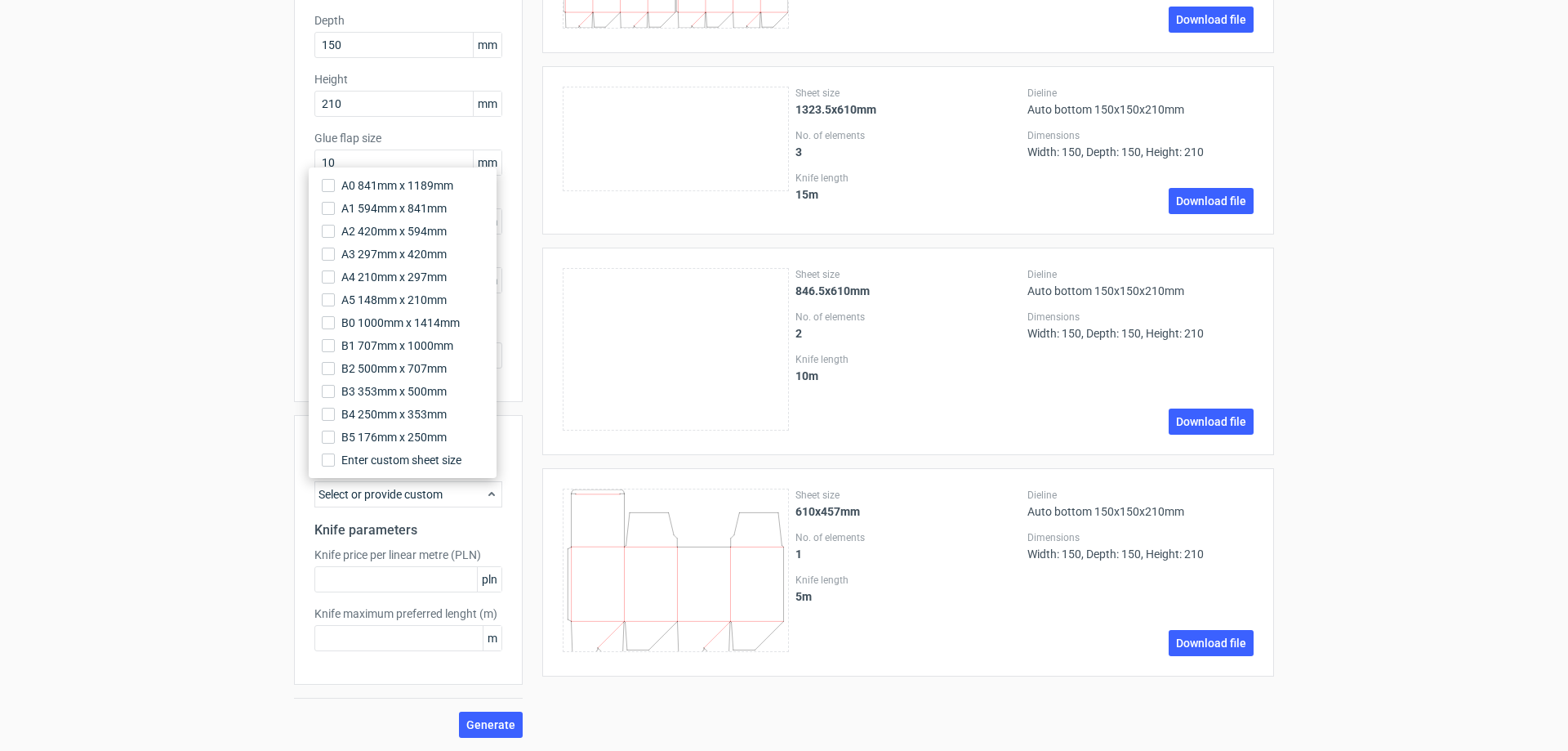
click at [456, 496] on div "Select or provide custom" at bounding box center [408, 494] width 188 height 27
click at [194, 454] on div "Generate new layout Product template Auto bottom Outer dimensions Width 150 mm …" at bounding box center [784, 278] width 1568 height 945
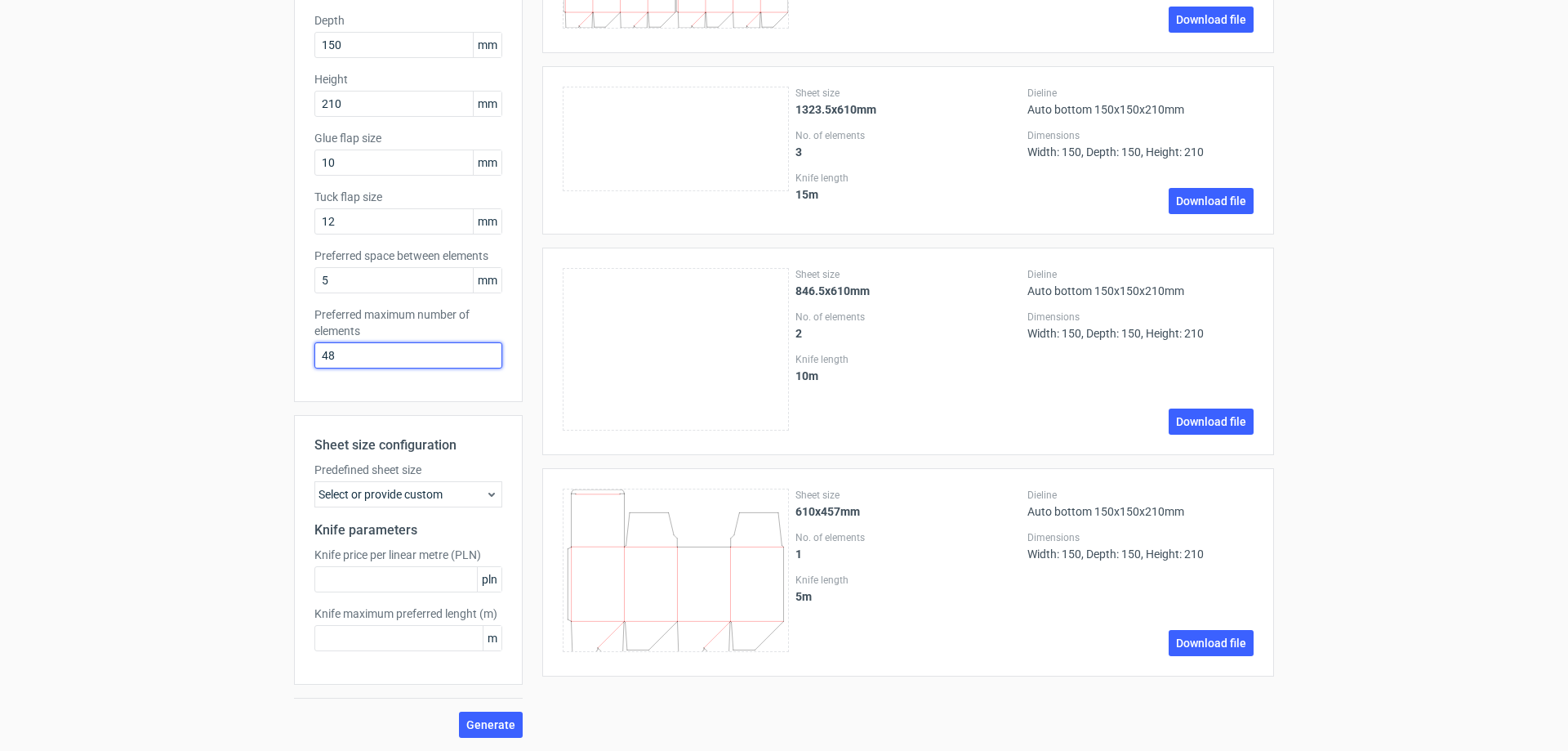
click at [366, 355] on input "48" at bounding box center [408, 355] width 188 height 27
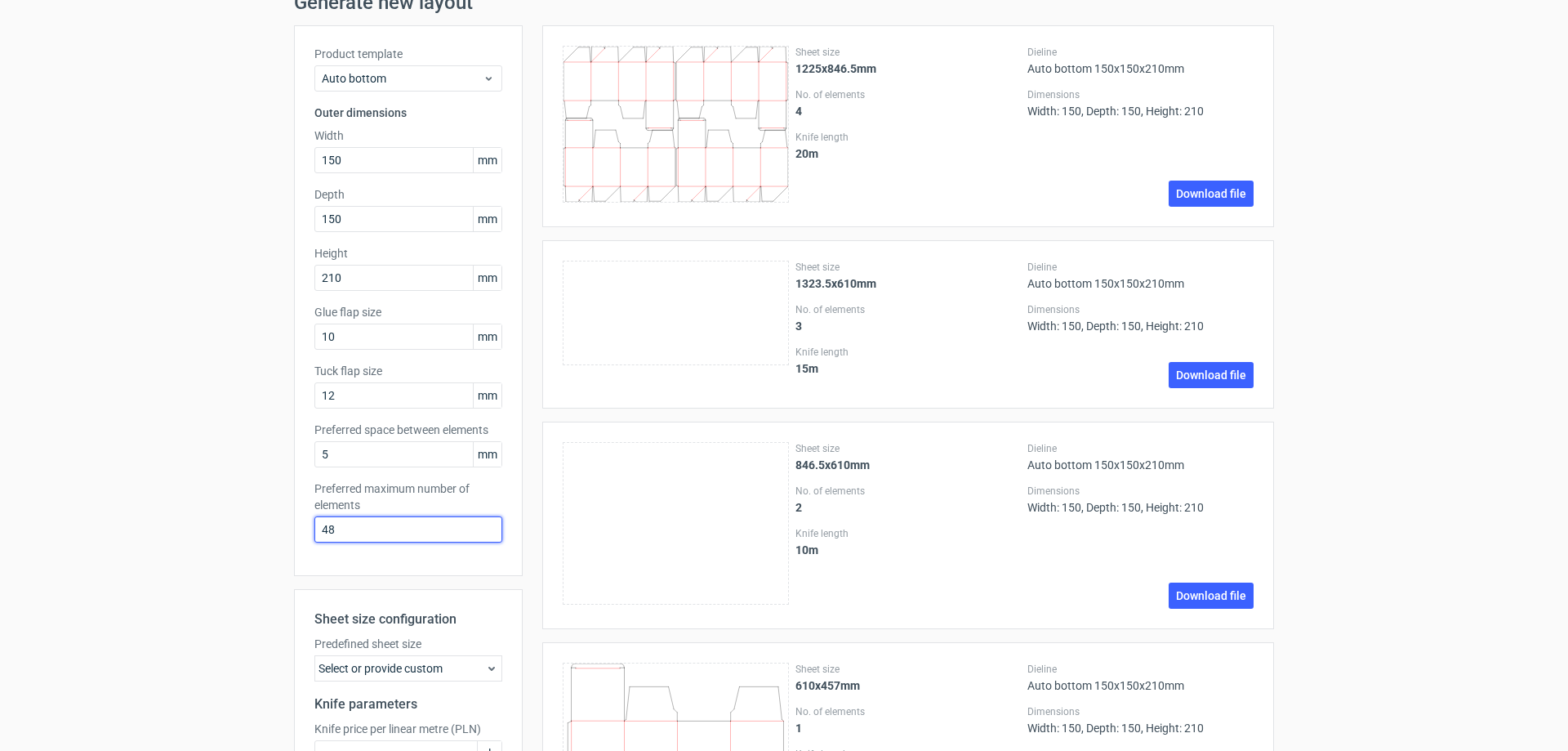
scroll to position [245, 0]
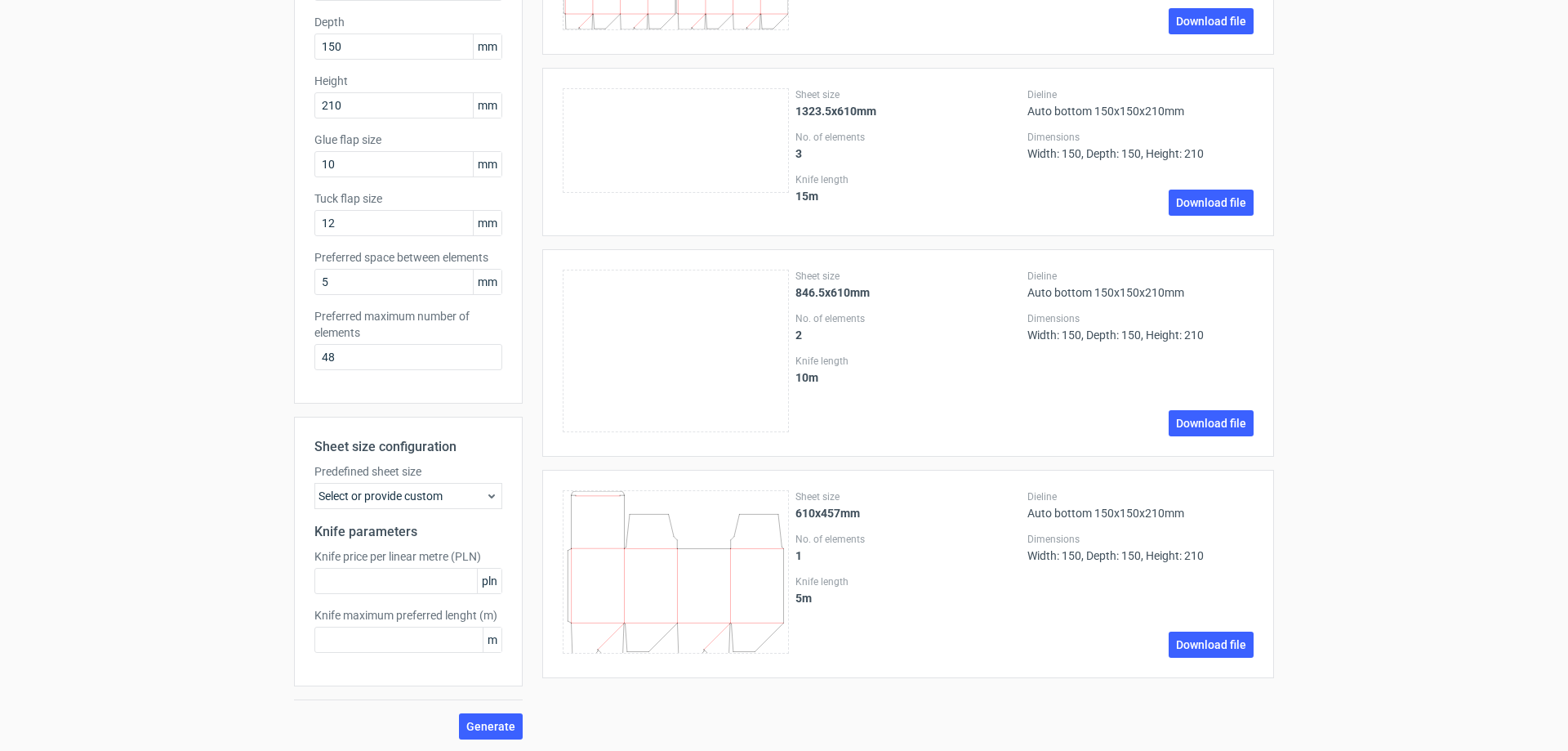
click at [695, 565] on icon at bounding box center [676, 572] width 227 height 164
click at [1213, 650] on link "Download file" at bounding box center [1210, 645] width 85 height 27
